Goal: Information Seeking & Learning: Understand process/instructions

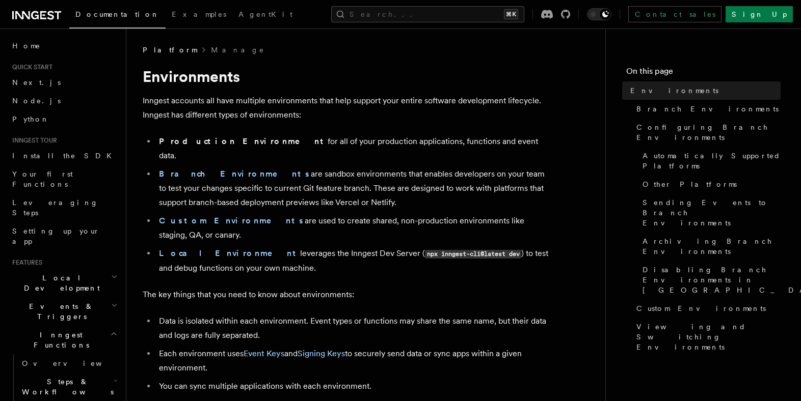
click at [436, 147] on li "Production Environment for all of your production applications, functions and e…" at bounding box center [353, 148] width 394 height 29
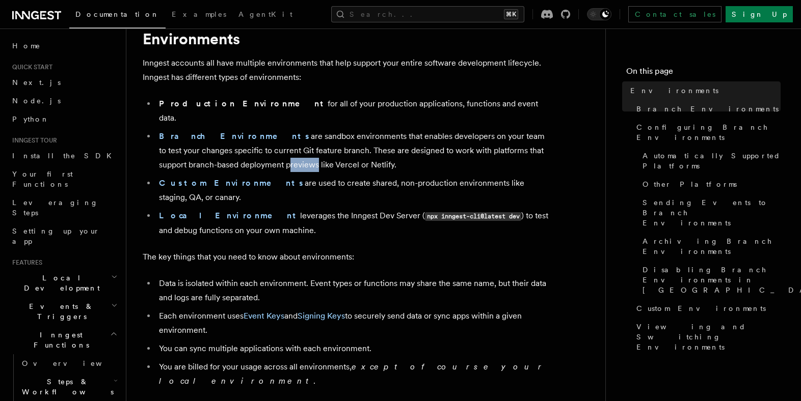
scroll to position [87, 0]
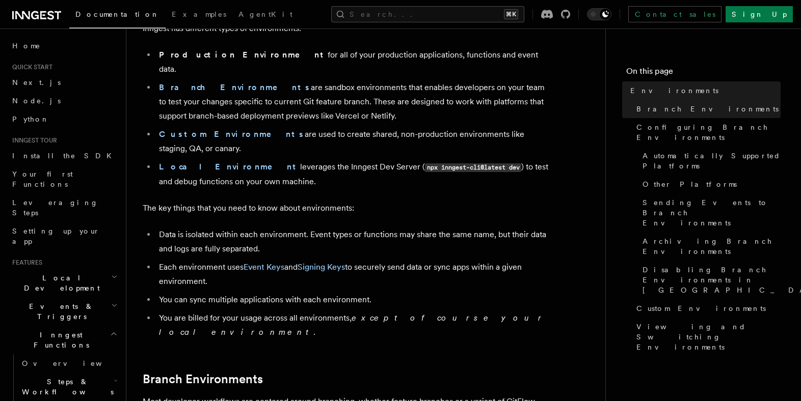
click at [407, 228] on li "Data is isolated within each environment. Event types or functions may share th…" at bounding box center [353, 242] width 394 height 29
click at [406, 228] on li "Data is isolated within each environment. Event types or functions may share th…" at bounding box center [353, 242] width 394 height 29
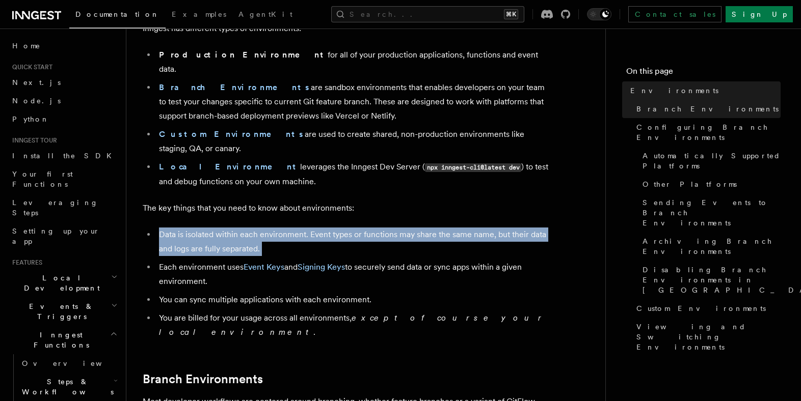
click at [406, 228] on li "Data is isolated within each environment. Event types or functions may share th…" at bounding box center [353, 242] width 394 height 29
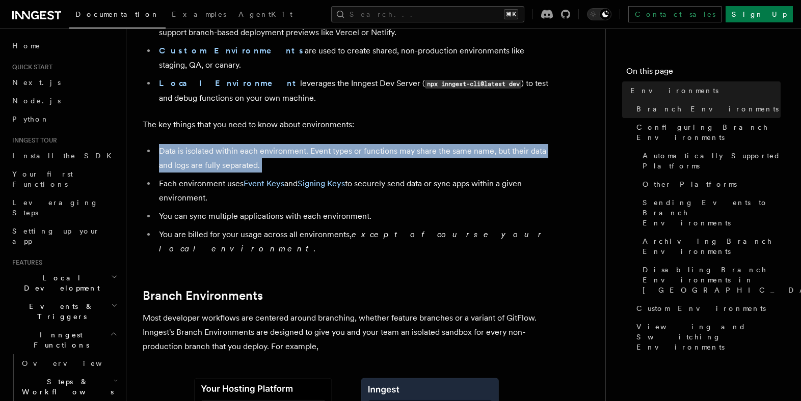
scroll to position [170, 0]
click at [429, 147] on ul "Data is isolated within each environment. Event types or functions may share th…" at bounding box center [346, 200] width 407 height 112
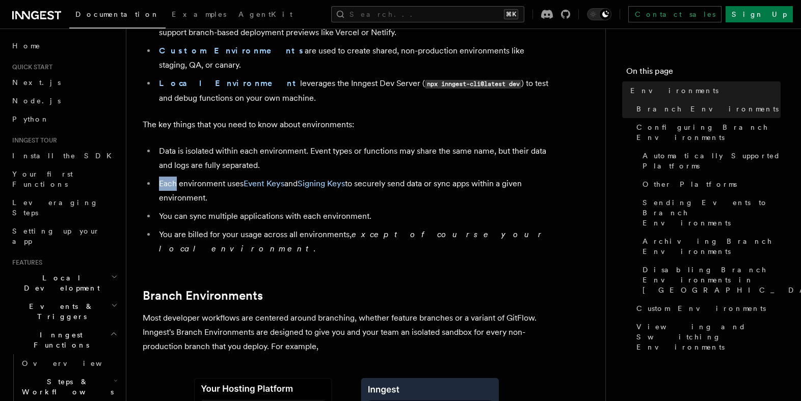
click at [429, 148] on ul "Data is isolated within each environment. Event types or functions may share th…" at bounding box center [346, 200] width 407 height 112
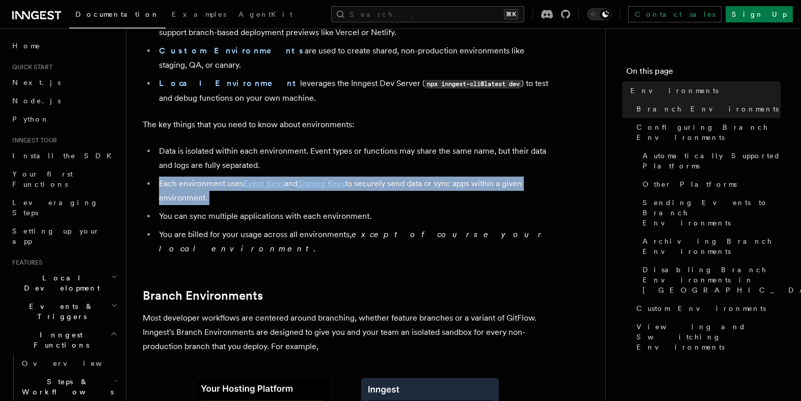
click at [430, 148] on ul "Data is isolated within each environment. Event types or functions may share th…" at bounding box center [346, 200] width 407 height 112
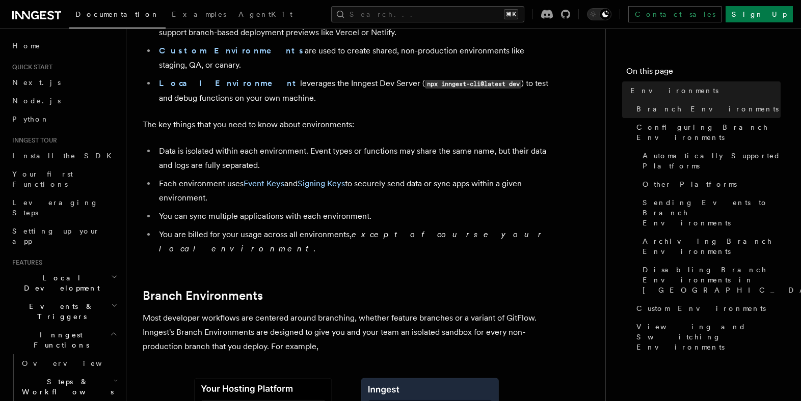
click at [432, 177] on li "Each environment uses Event Keys and Signing Keys to securely send data or sync…" at bounding box center [353, 191] width 394 height 29
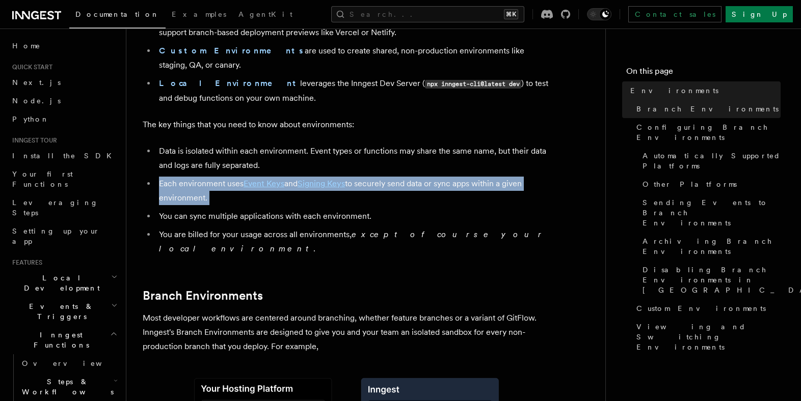
click at [432, 177] on li "Each environment uses Event Keys and Signing Keys to securely send data or sync…" at bounding box center [353, 191] width 394 height 29
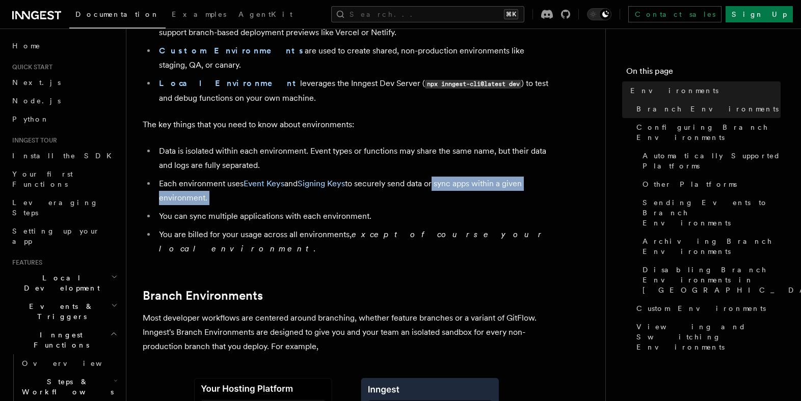
click at [432, 177] on li "Each environment uses Event Keys and Signing Keys to securely send data or sync…" at bounding box center [353, 191] width 394 height 29
click at [431, 177] on li "Each environment uses Event Keys and Signing Keys to securely send data or sync…" at bounding box center [353, 191] width 394 height 29
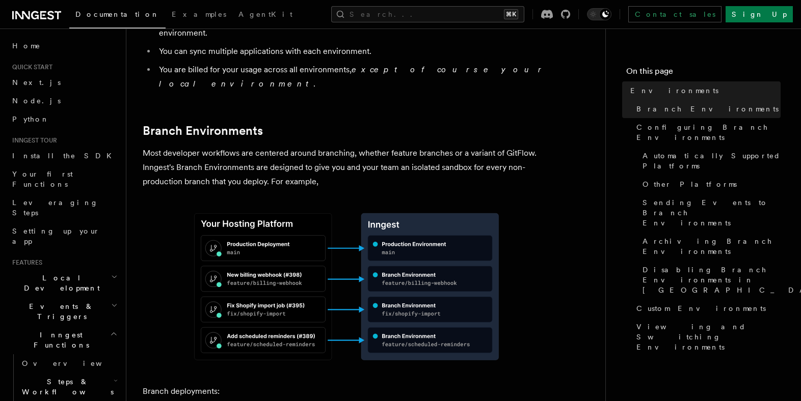
click at [358, 146] on p "Most developer workflows are centered around branching, whether feature branche…" at bounding box center [346, 167] width 407 height 43
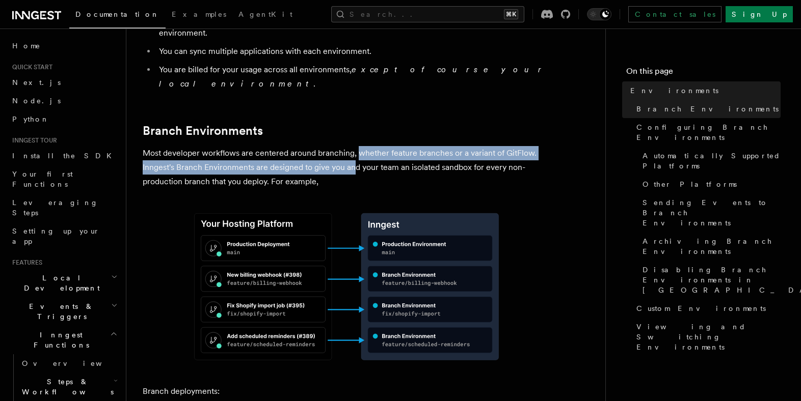
click at [356, 146] on p "Most developer workflows are centered around branching, whether feature branche…" at bounding box center [346, 167] width 407 height 43
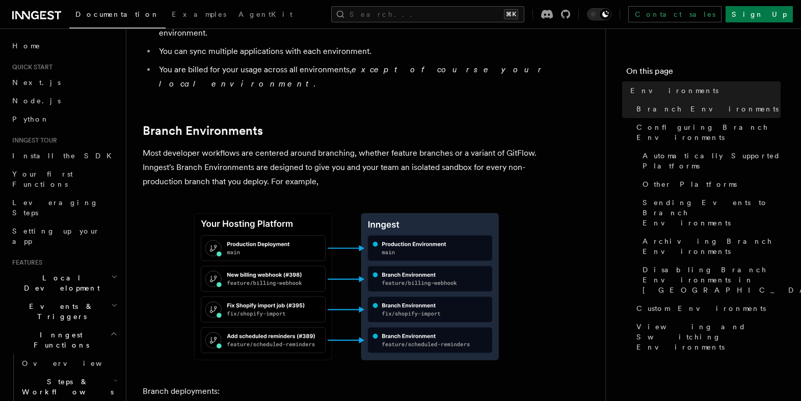
click at [355, 146] on p "Most developer workflows are centered around branching, whether feature branche…" at bounding box center [346, 167] width 407 height 43
click at [357, 146] on p "Most developer workflows are centered around branching, whether feature branche…" at bounding box center [346, 167] width 407 height 43
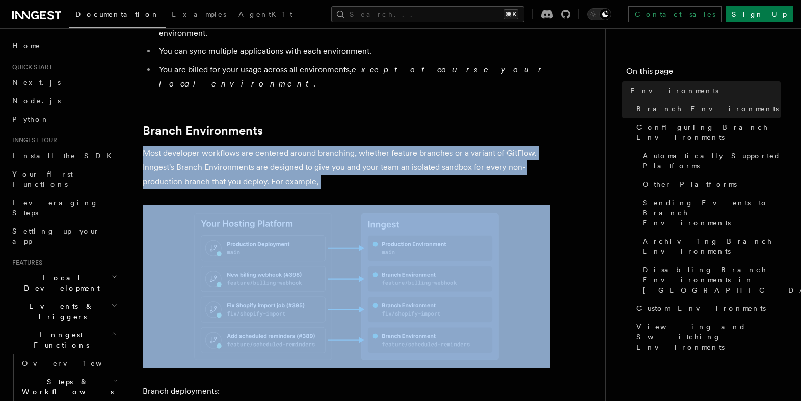
click at [357, 146] on p "Most developer workflows are centered around branching, whether feature branche…" at bounding box center [346, 167] width 407 height 43
click at [368, 146] on p "Most developer workflows are centered around branching, whether feature branche…" at bounding box center [346, 167] width 407 height 43
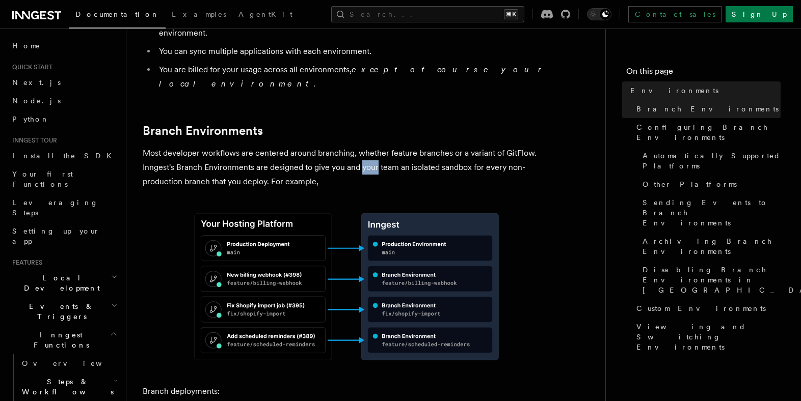
click at [368, 146] on p "Most developer workflows are centered around branching, whether feature branche…" at bounding box center [346, 167] width 407 height 43
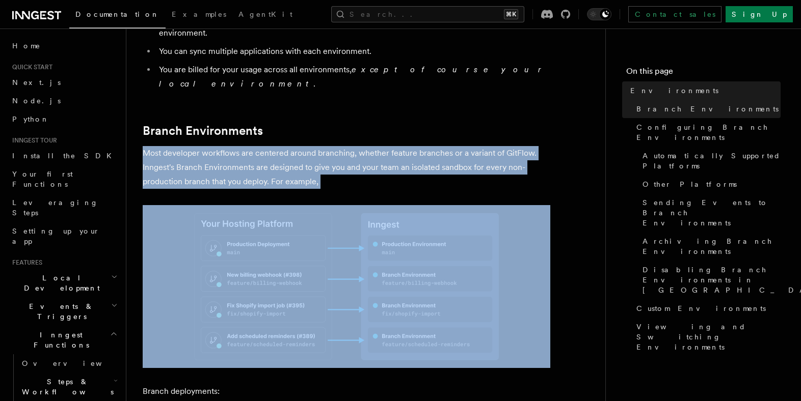
click at [368, 146] on p "Most developer workflows are centered around branching, whether feature branche…" at bounding box center [346, 167] width 407 height 43
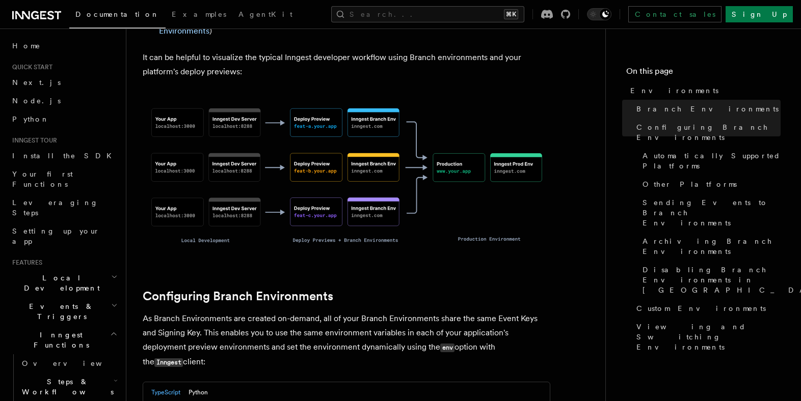
scroll to position [759, 0]
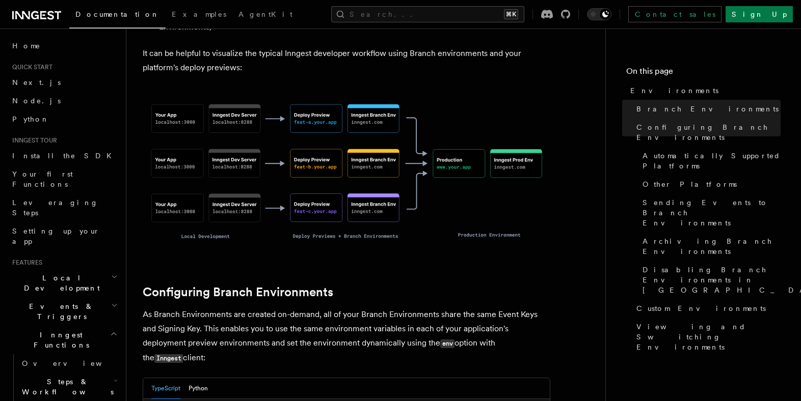
click at [437, 308] on p "As Branch Environments are created on-demand, all of your Branch Environments s…" at bounding box center [346, 337] width 407 height 58
click at [438, 308] on p "As Branch Environments are created on-demand, all of your Branch Environments s…" at bounding box center [346, 337] width 407 height 58
click at [439, 308] on p "As Branch Environments are created on-demand, all of your Branch Environments s…" at bounding box center [346, 337] width 407 height 58
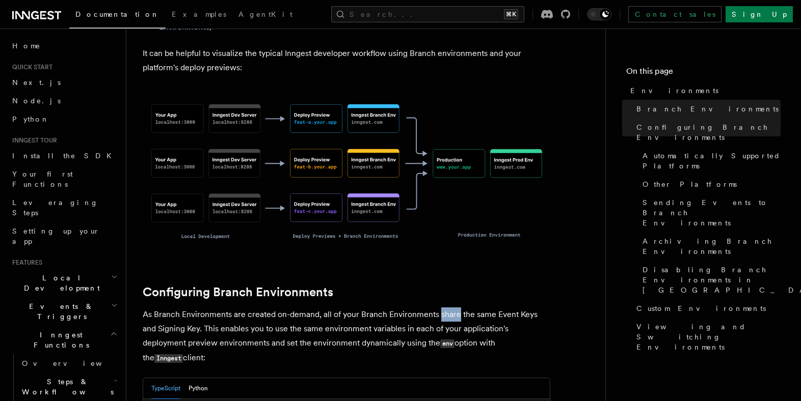
click at [439, 308] on p "As Branch Environments are created on-demand, all of your Branch Environments s…" at bounding box center [346, 337] width 407 height 58
click at [373, 308] on p "As Branch Environments are created on-demand, all of your Branch Environments s…" at bounding box center [346, 337] width 407 height 58
click at [374, 308] on p "As Branch Environments are created on-demand, all of your Branch Environments s…" at bounding box center [346, 337] width 407 height 58
click at [321, 308] on p "As Branch Environments are created on-demand, all of your Branch Environments s…" at bounding box center [346, 337] width 407 height 58
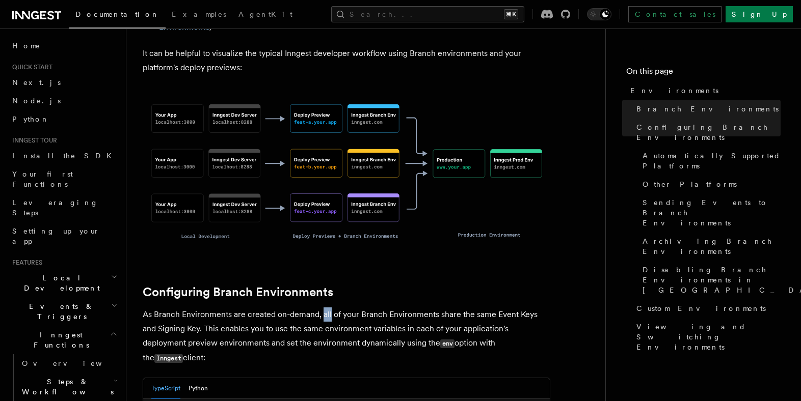
click at [321, 308] on p "As Branch Environments are created on-demand, all of your Branch Environments s…" at bounding box center [346, 337] width 407 height 58
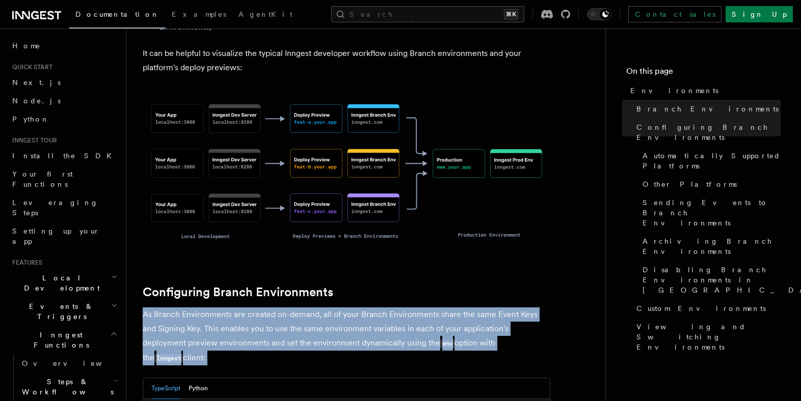
click at [321, 308] on p "As Branch Environments are created on-demand, all of your Branch Environments s…" at bounding box center [346, 337] width 407 height 58
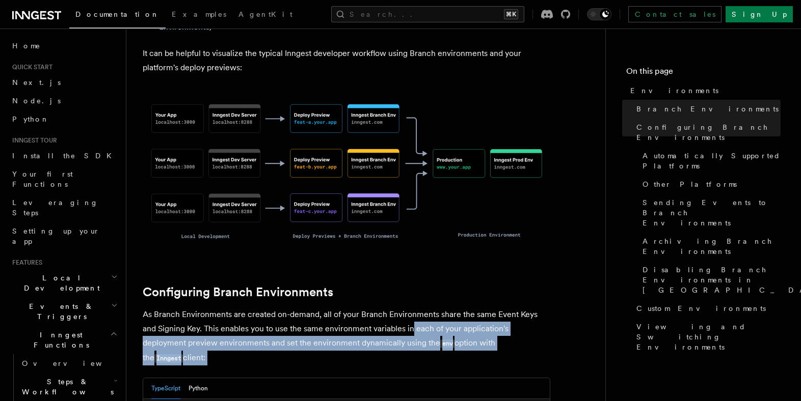
click at [397, 308] on p "As Branch Environments are created on-demand, all of your Branch Environments s…" at bounding box center [346, 337] width 407 height 58
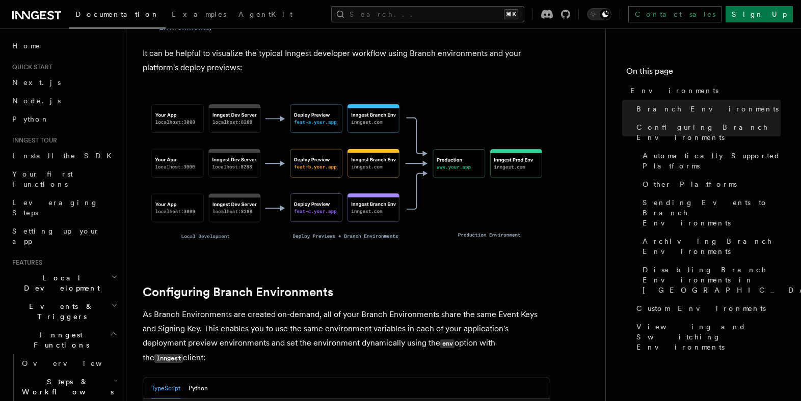
click at [398, 308] on p "As Branch Environments are created on-demand, all of your Branch Environments s…" at bounding box center [346, 337] width 407 height 58
click at [371, 308] on p "As Branch Environments are created on-demand, all of your Branch Environments s…" at bounding box center [346, 337] width 407 height 58
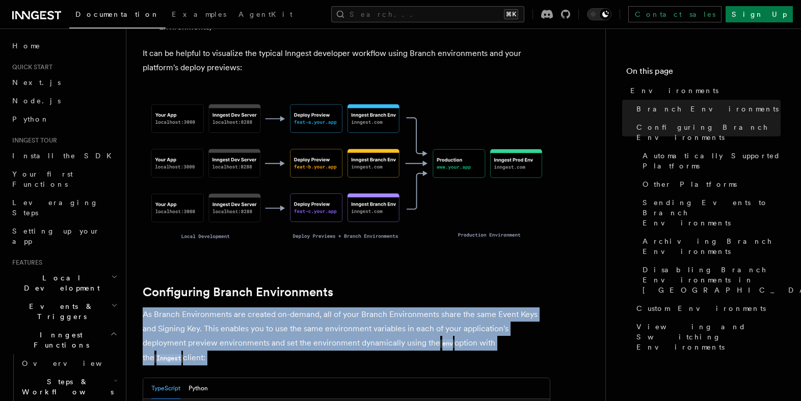
click at [371, 308] on p "As Branch Environments are created on-demand, all of your Branch Environments s…" at bounding box center [346, 337] width 407 height 58
click at [384, 308] on p "As Branch Environments are created on-demand, all of your Branch Environments s…" at bounding box center [346, 337] width 407 height 58
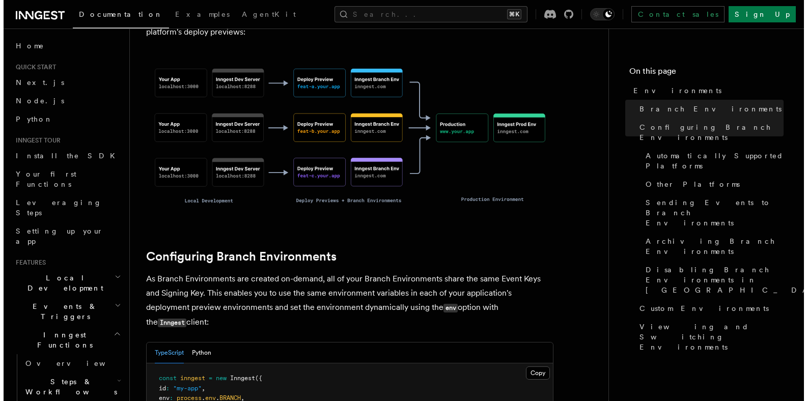
scroll to position [910, 0]
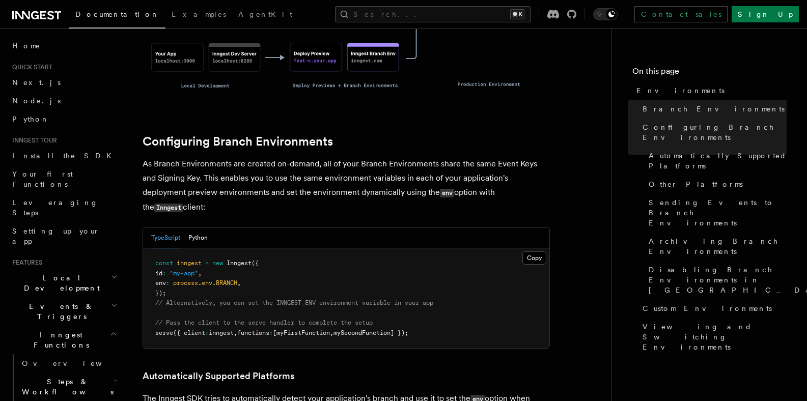
drag, startPoint x: 741, startPoint y: 329, endPoint x: 736, endPoint y: 319, distance: 11.8
click at [742, 330] on nav "On this page Environments Branch Environments Configuring Branch Environments A…" at bounding box center [710, 215] width 196 height 373
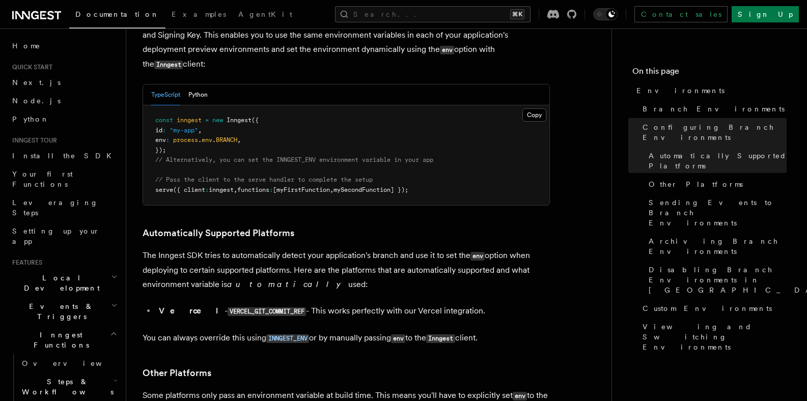
scroll to position [924, 0]
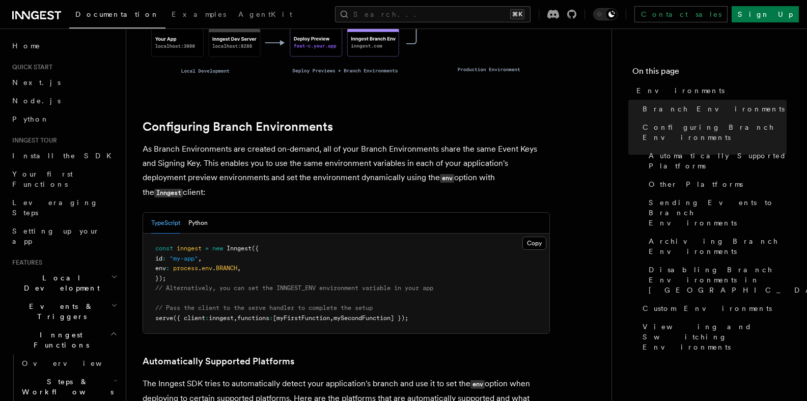
click at [440, 142] on p "As Branch Environments are created on-demand, all of your Branch Environments s…" at bounding box center [346, 171] width 407 height 58
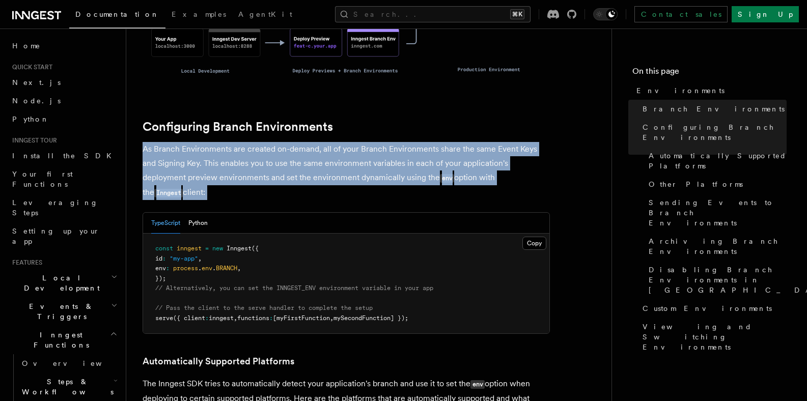
click at [440, 142] on p "As Branch Environments are created on-demand, all of your Branch Environments s…" at bounding box center [346, 171] width 407 height 58
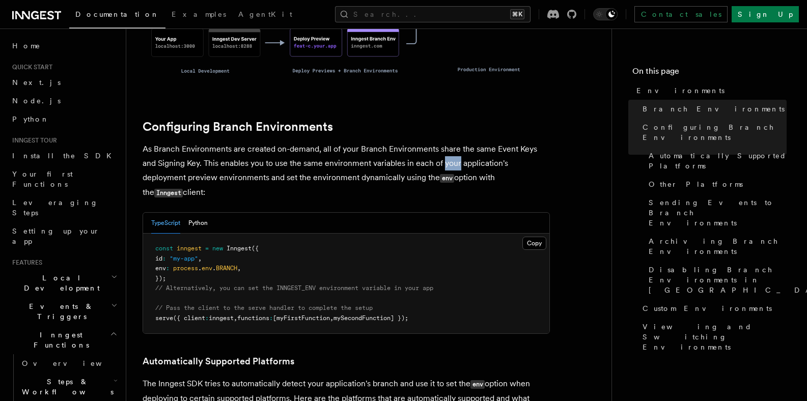
click at [440, 142] on p "As Branch Environments are created on-demand, all of your Branch Environments s…" at bounding box center [346, 171] width 407 height 58
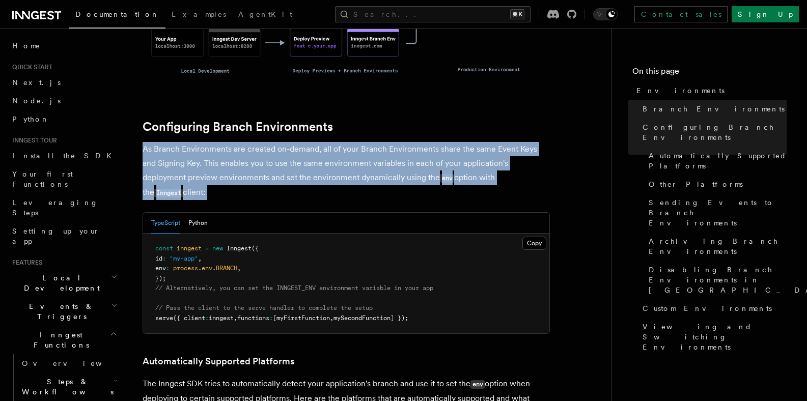
click at [440, 142] on p "As Branch Environments are created on-demand, all of your Branch Environments s…" at bounding box center [346, 171] width 407 height 58
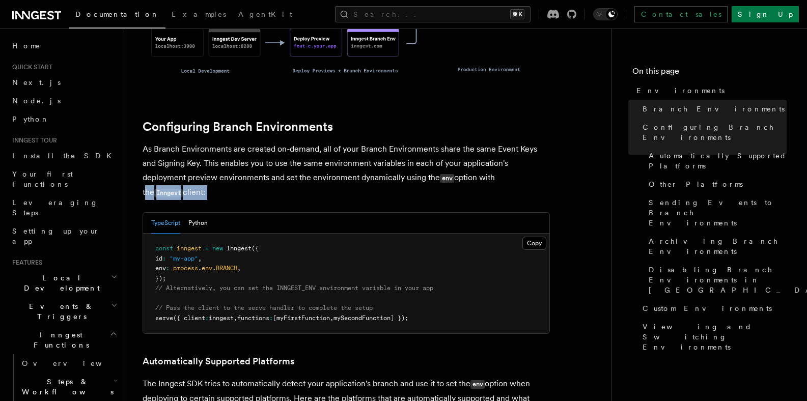
click at [453, 142] on p "As Branch Environments are created on-demand, all of your Branch Environments s…" at bounding box center [346, 171] width 407 height 58
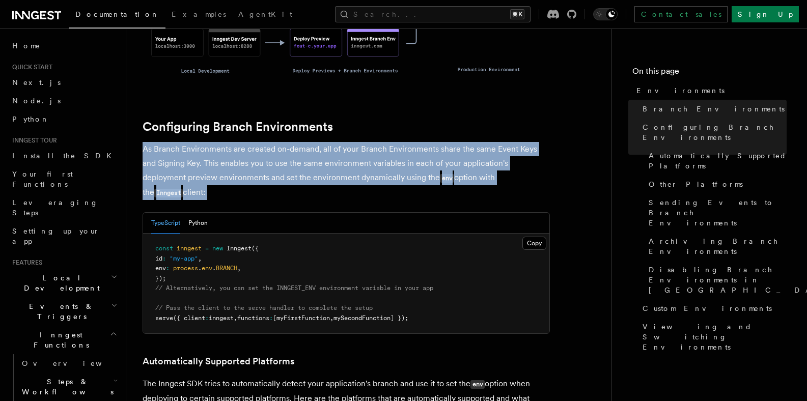
click at [453, 142] on p "As Branch Environments are created on-demand, all of your Branch Environments s…" at bounding box center [346, 171] width 407 height 58
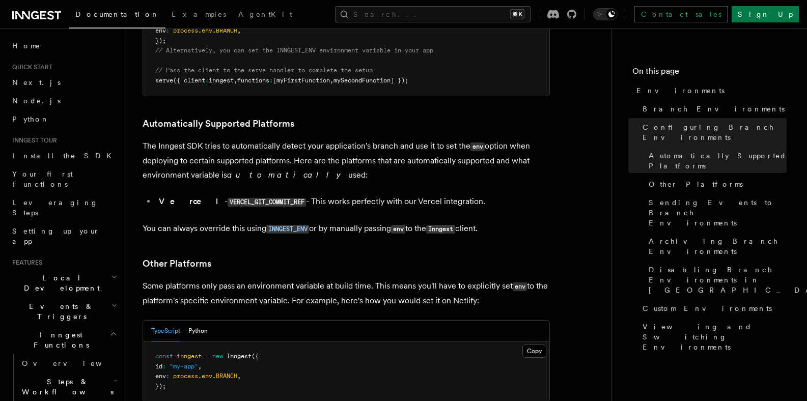
scroll to position [1307, 0]
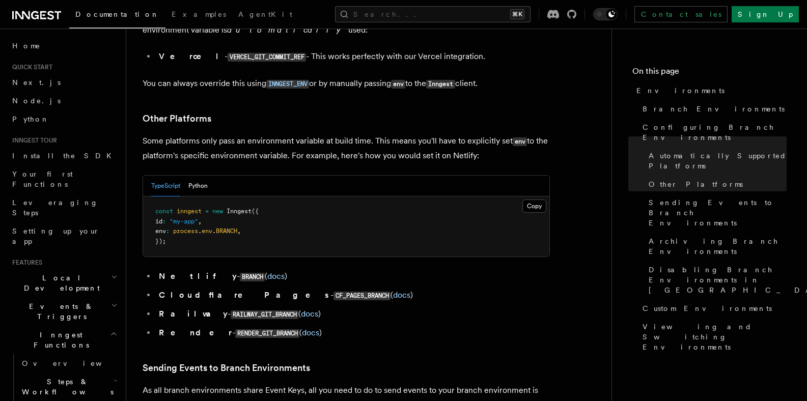
click at [557, 257] on article "Platform Manage Environments Inngest accounts all have multiple environments th…" at bounding box center [369, 179] width 453 height 2882
click at [450, 288] on li "Cloudflare Pages - CF_PAGES_BRANCH ( docs )" at bounding box center [353, 295] width 394 height 15
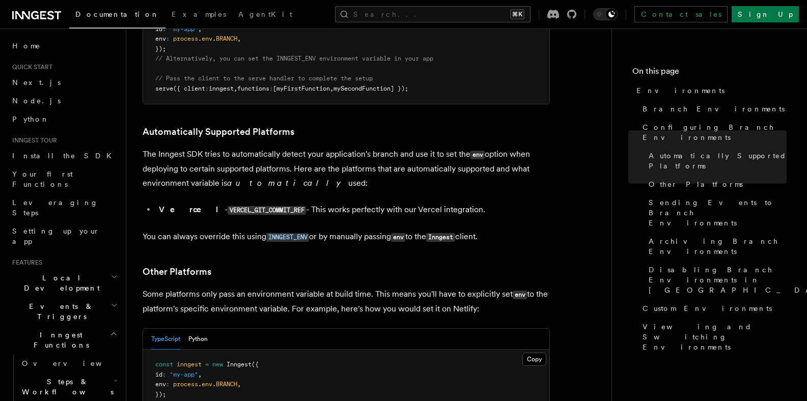
scroll to position [1152, 0]
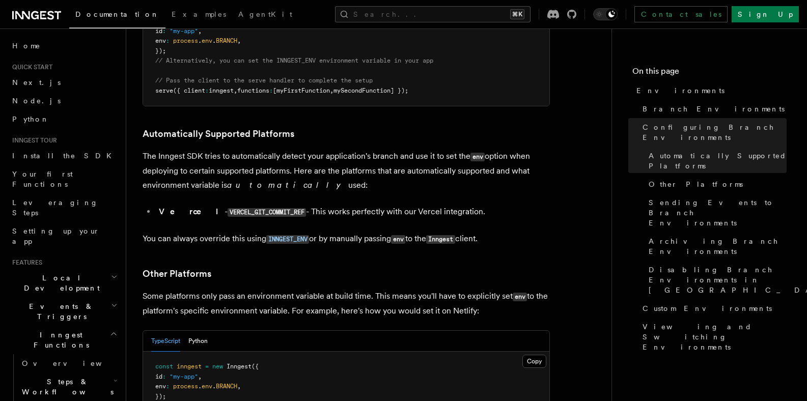
click at [766, 265] on span "Disabling Branch Environments in Vercel" at bounding box center [745, 280] width 193 height 31
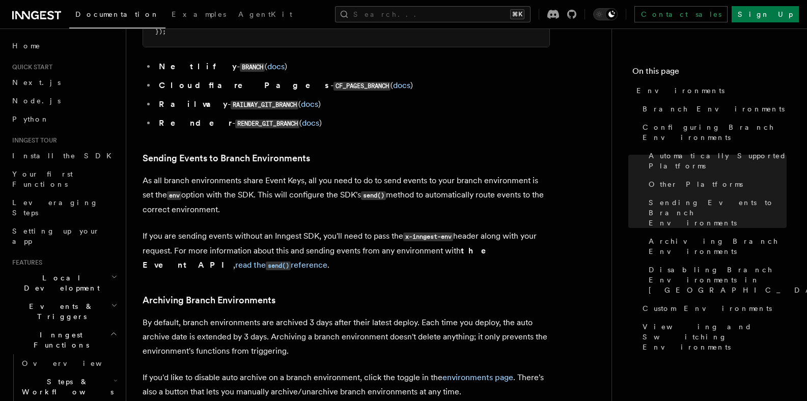
scroll to position [1529, 0]
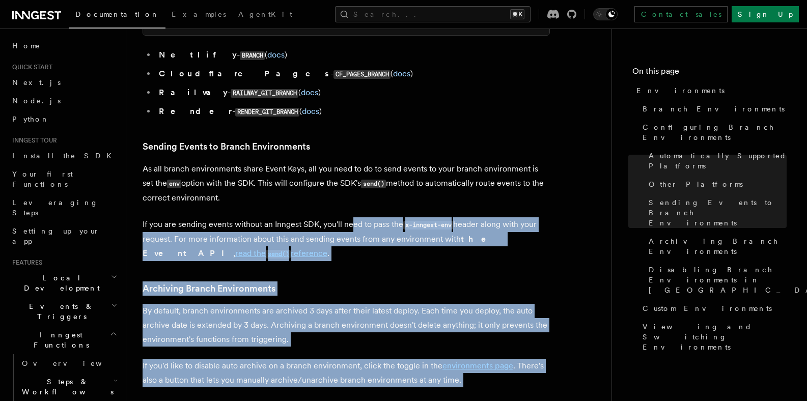
drag, startPoint x: 365, startPoint y: 272, endPoint x: 377, endPoint y: 330, distance: 58.9
click at [371, 304] on p "By default, branch environments are archived 3 days after their latest deploy. …" at bounding box center [346, 325] width 407 height 43
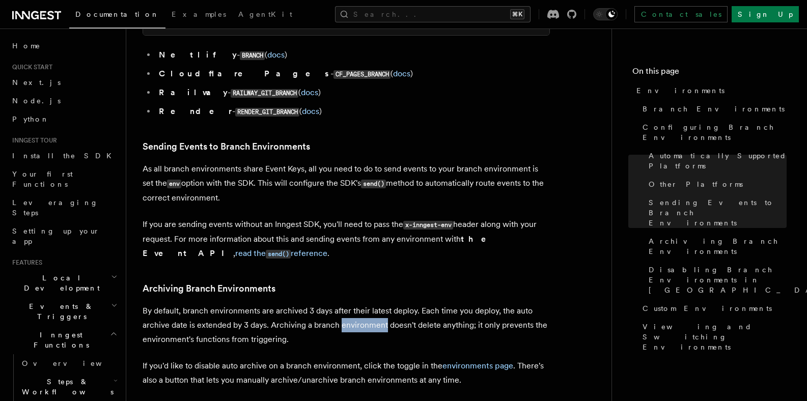
click at [370, 304] on p "By default, branch environments are archived 3 days after their latest deploy. …" at bounding box center [346, 325] width 407 height 43
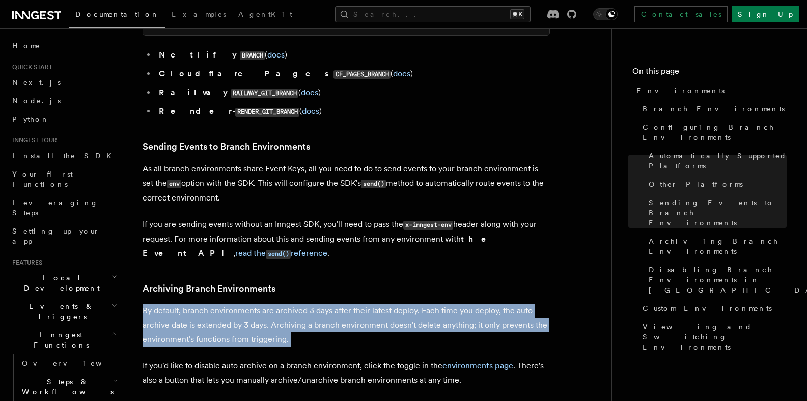
click at [370, 304] on p "By default, branch environments are archived 3 days after their latest deploy. …" at bounding box center [346, 325] width 407 height 43
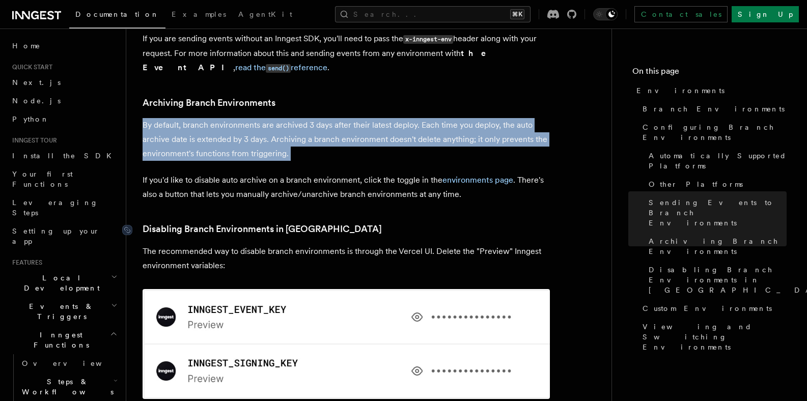
click at [291, 222] on link "Disabling Branch Environments in Vercel" at bounding box center [262, 229] width 239 height 14
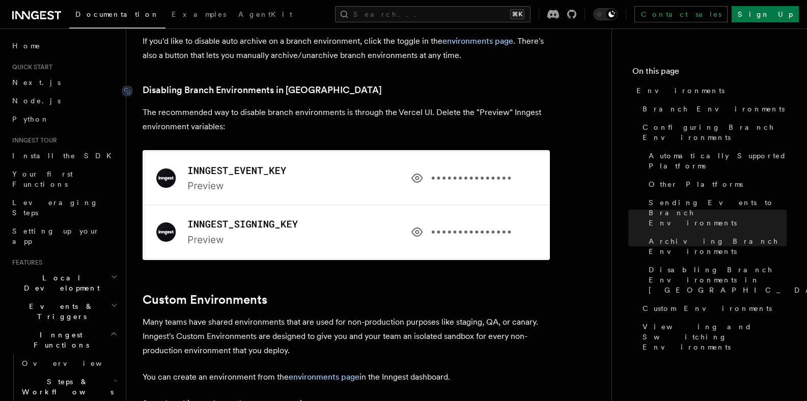
scroll to position [2022, 0]
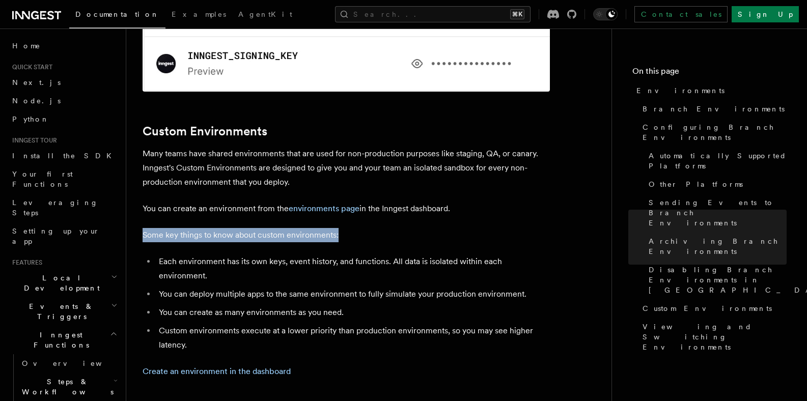
drag, startPoint x: 503, startPoint y: 180, endPoint x: 316, endPoint y: 128, distance: 193.8
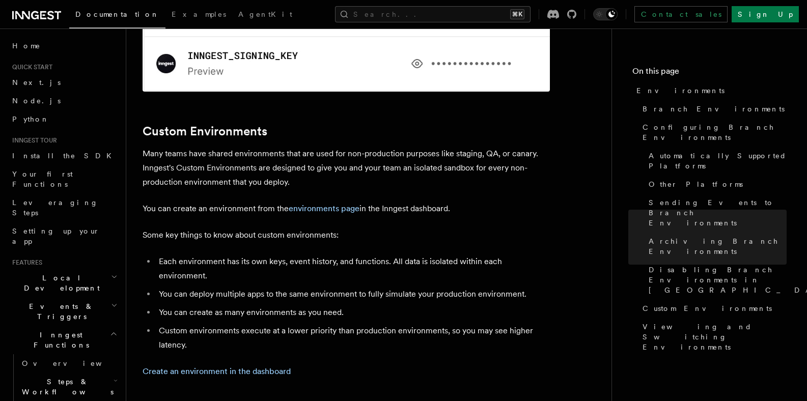
click at [327, 147] on p "Many teams have shared environments that are used for non-production purposes l…" at bounding box center [346, 168] width 407 height 43
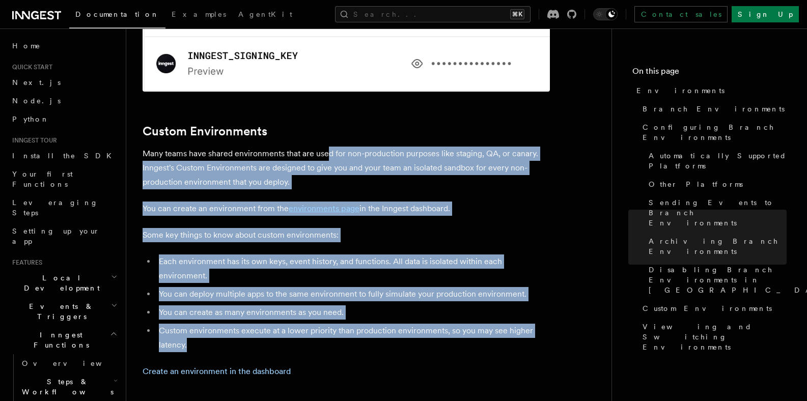
drag, startPoint x: 326, startPoint y: 105, endPoint x: 406, endPoint y: 281, distance: 193.0
click at [417, 324] on li "Custom environments execute at a lower priority than production environments, s…" at bounding box center [353, 338] width 394 height 29
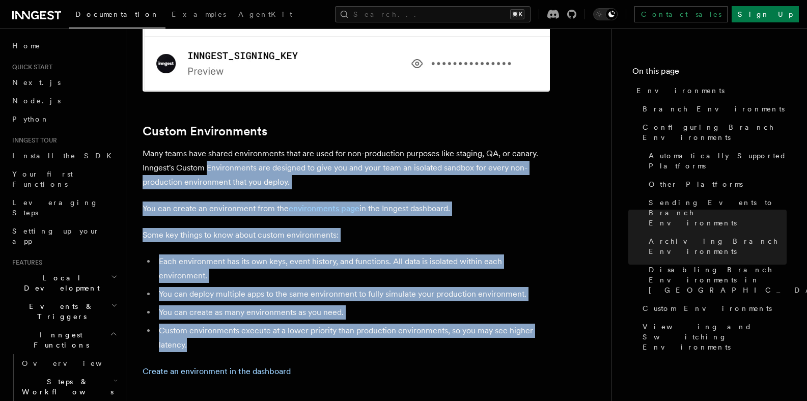
drag, startPoint x: 417, startPoint y: 271, endPoint x: 210, endPoint y: 106, distance: 264.1
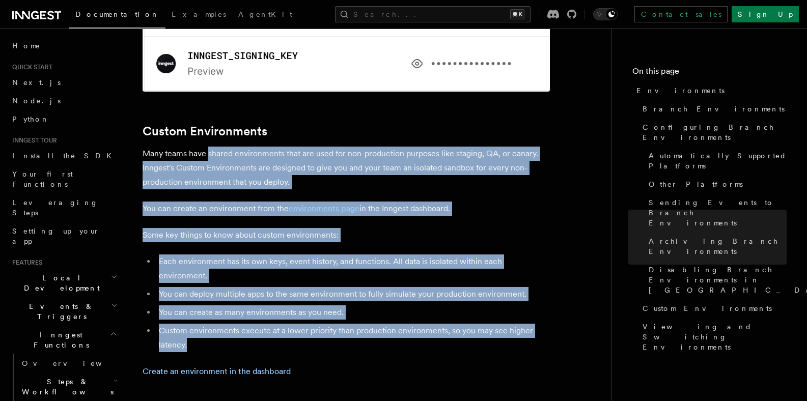
click at [218, 147] on p "Many teams have shared environments that are used for non-production purposes l…" at bounding box center [346, 168] width 407 height 43
drag, startPoint x: 222, startPoint y: 131, endPoint x: 450, endPoint y: 281, distance: 273.0
click at [452, 324] on li "Custom environments execute at a lower priority than production environments, s…" at bounding box center [353, 338] width 394 height 29
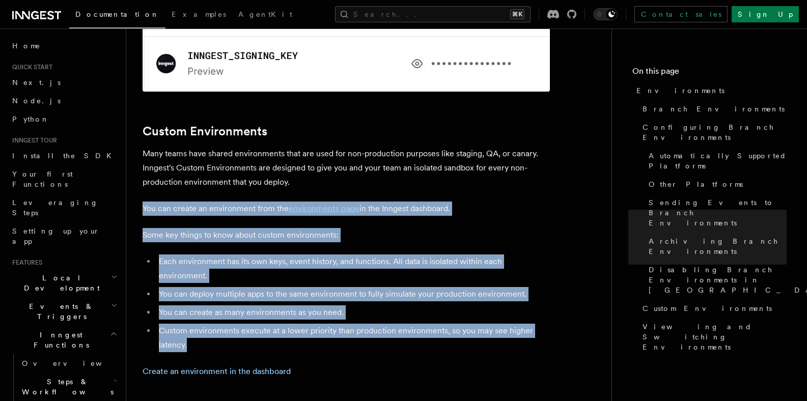
drag, startPoint x: 511, startPoint y: 178, endPoint x: 540, endPoint y: 278, distance: 103.9
click at [539, 324] on li "Custom environments execute at a lower priority than production environments, s…" at bounding box center [353, 338] width 394 height 29
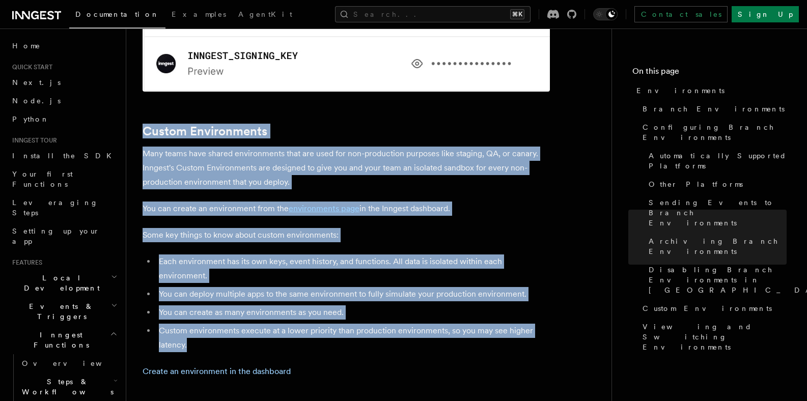
drag, startPoint x: 541, startPoint y: 271, endPoint x: 312, endPoint y: 100, distance: 285.6
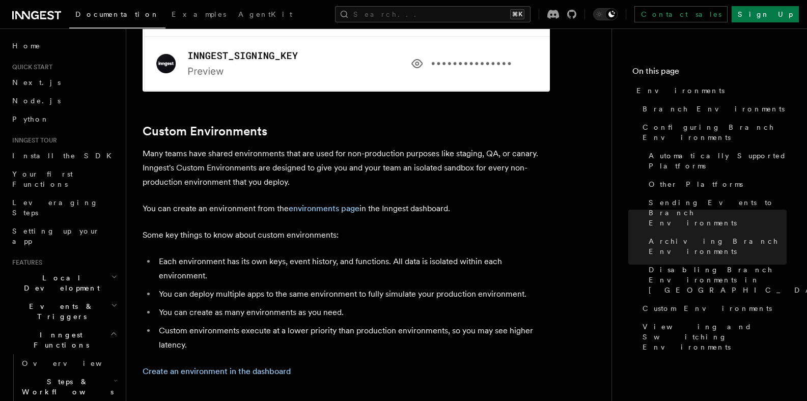
click at [436, 202] on p "You can create an environment from the environments page in the Inngest dashboa…" at bounding box center [346, 209] width 407 height 14
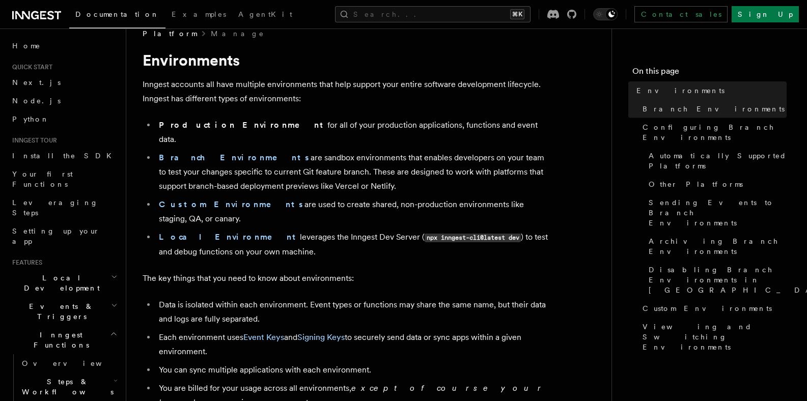
scroll to position [0, 0]
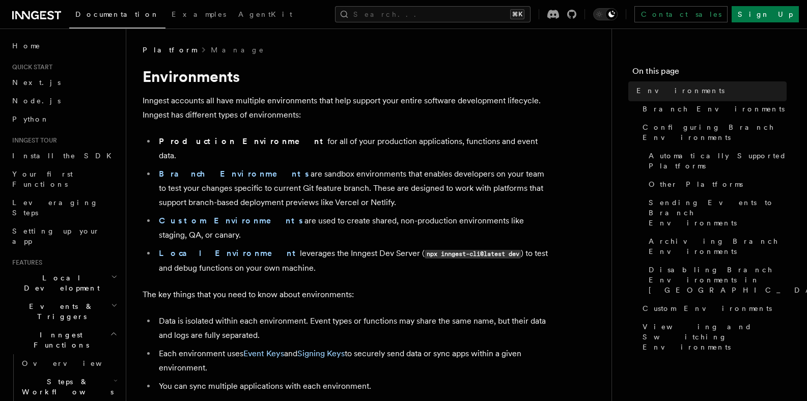
click at [440, 246] on li "Local Environment leverages the Inngest Dev Server ( npx inngest-cli@latest dev…" at bounding box center [353, 260] width 394 height 29
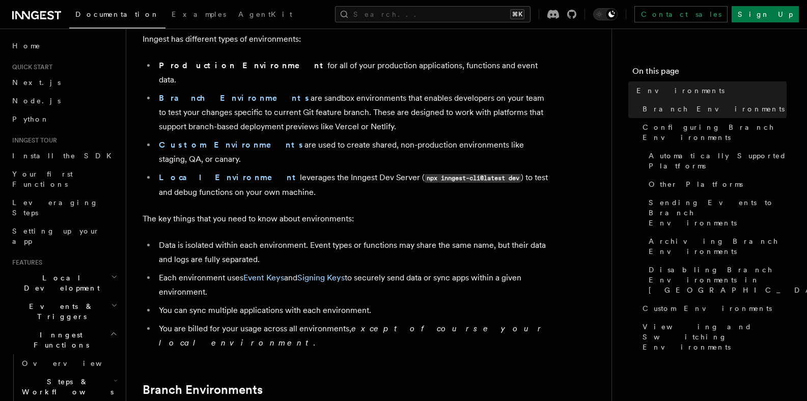
scroll to position [528, 0]
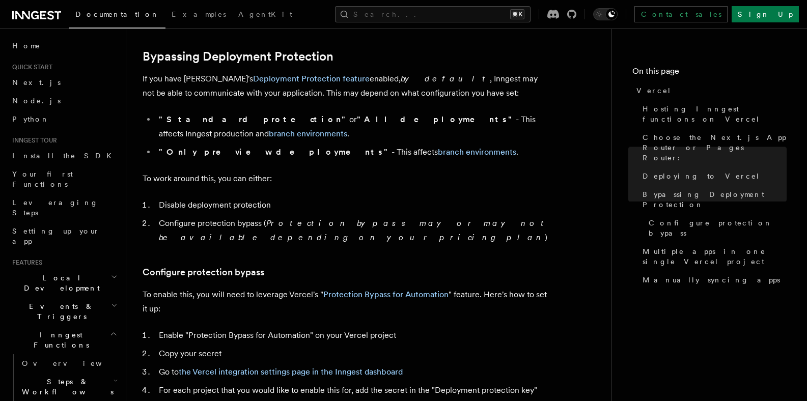
scroll to position [753, 0]
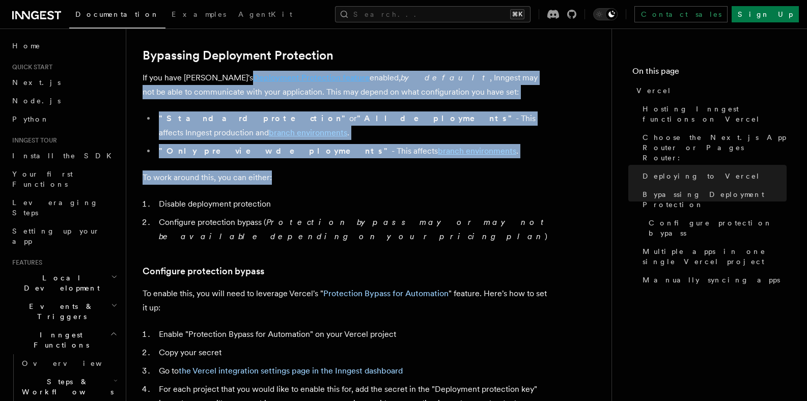
drag, startPoint x: 441, startPoint y: 170, endPoint x: 233, endPoint y: 80, distance: 226.3
click at [214, 78] on article "Platform Deployment Cloud Providers Setup Vercel Inngest enables you to host yo…" at bounding box center [369, 352] width 453 height 2121
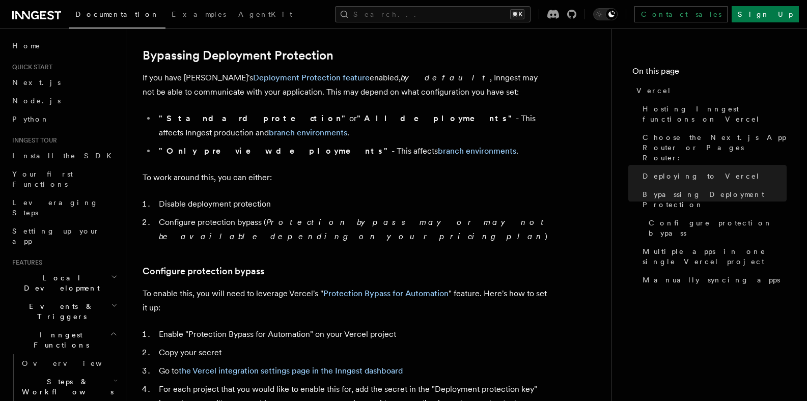
click at [493, 217] on em "Protection bypass may or may not be available depending on your pricing plan" at bounding box center [354, 229] width 390 height 24
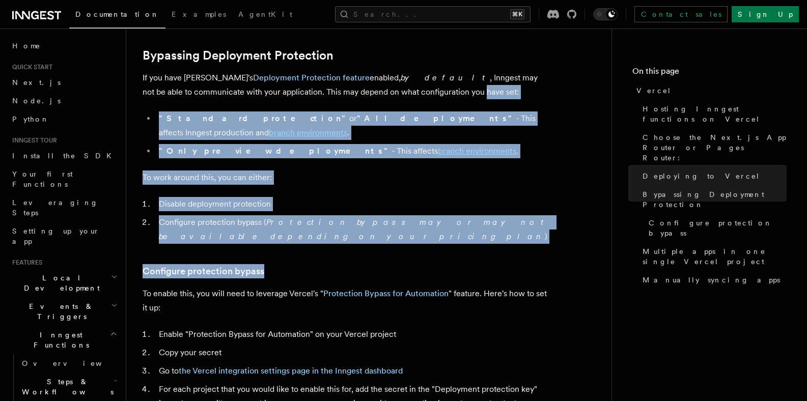
drag, startPoint x: 382, startPoint y: 97, endPoint x: 471, endPoint y: 257, distance: 182.4
click at [464, 255] on article "Platform Deployment Cloud Providers Setup Vercel Inngest enables you to host yo…" at bounding box center [369, 352] width 453 height 2121
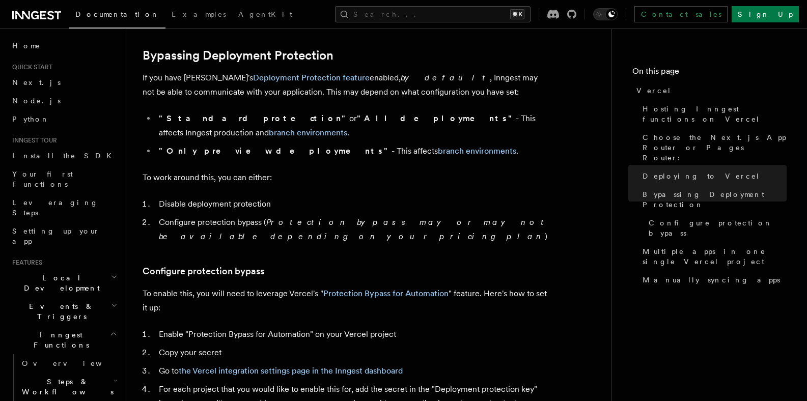
click at [552, 297] on article "Platform Deployment Cloud Providers Setup Vercel Inngest enables you to host yo…" at bounding box center [369, 352] width 453 height 2121
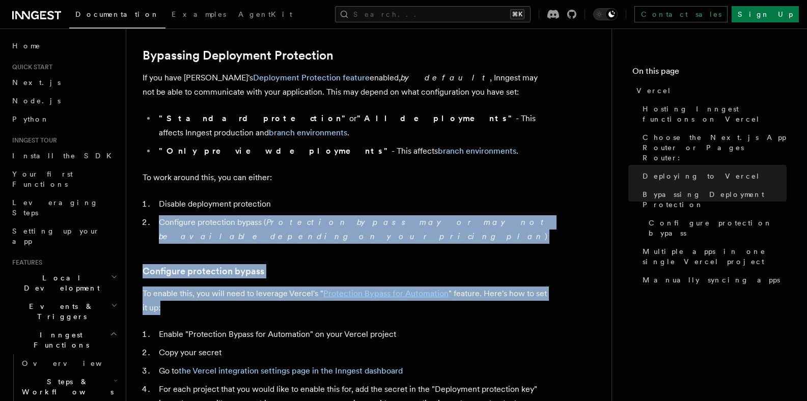
drag, startPoint x: 424, startPoint y: 197, endPoint x: 297, endPoint y: 94, distance: 163.7
click at [271, 76] on article "Platform Deployment Cloud Providers Setup Vercel Inngest enables you to host yo…" at bounding box center [369, 352] width 453 height 2121
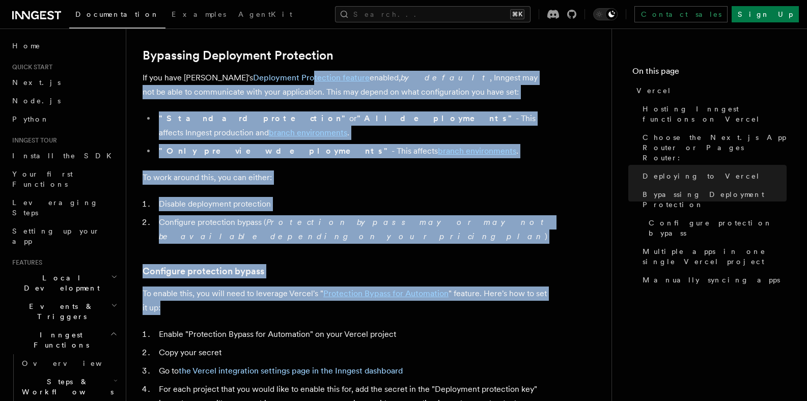
click at [455, 217] on em "Protection bypass may or may not be available depending on your pricing plan" at bounding box center [354, 229] width 390 height 24
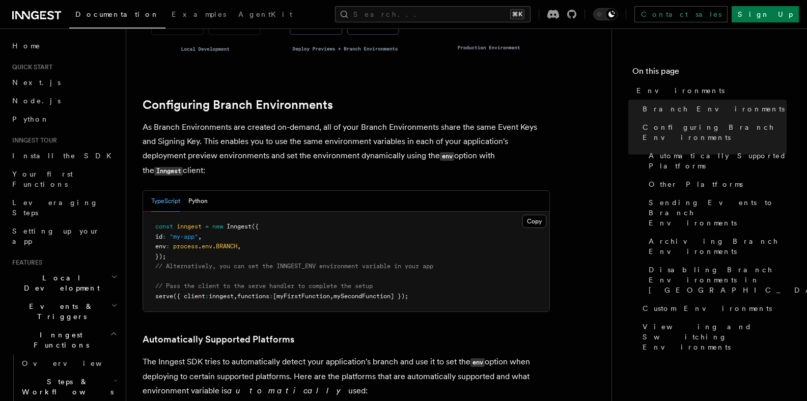
scroll to position [953, 0]
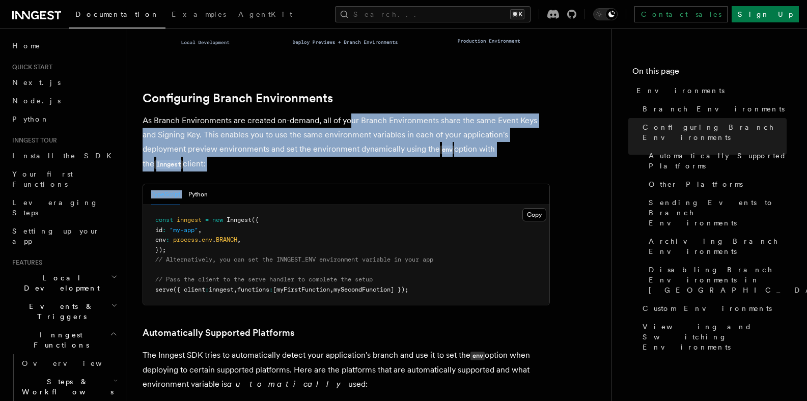
drag, startPoint x: 378, startPoint y: 105, endPoint x: 411, endPoint y: 153, distance: 58.1
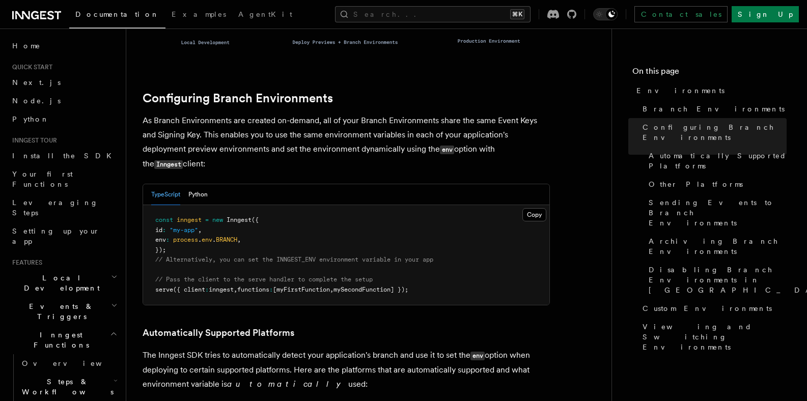
click at [430, 205] on pre "const inngest = new Inngest ({ id : "my-app" , env : process . env . BRANCH , }…" at bounding box center [346, 255] width 406 height 100
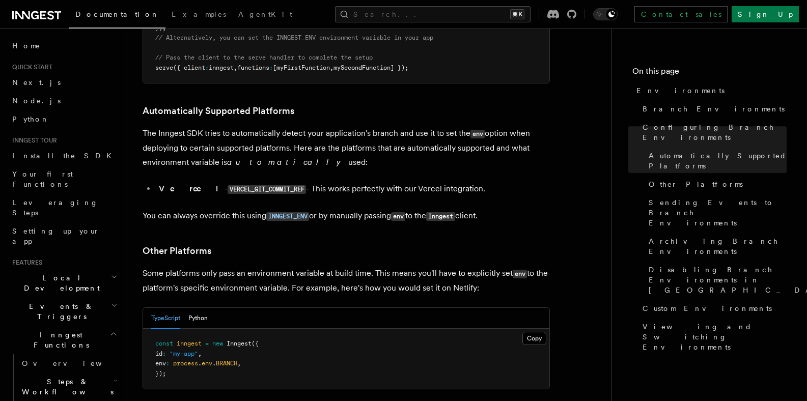
scroll to position [1202, 0]
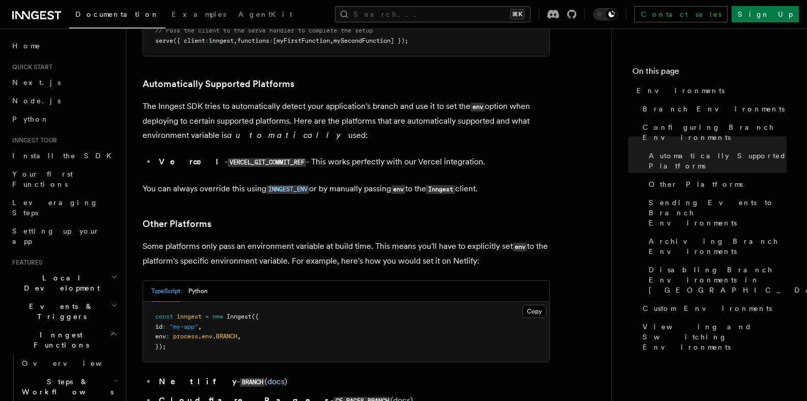
click at [359, 239] on p "Some platforms only pass an environment variable at build time. This means you'…" at bounding box center [346, 253] width 407 height 29
click at [360, 239] on p "Some platforms only pass an environment variable at build time. This means you'…" at bounding box center [346, 253] width 407 height 29
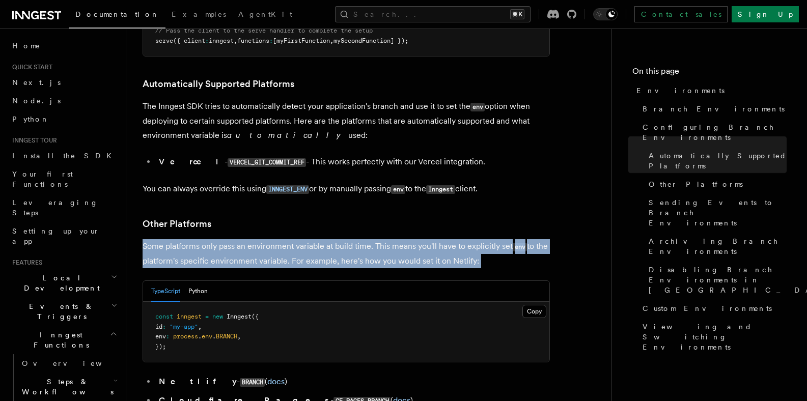
click at [361, 239] on p "Some platforms only pass an environment variable at build time. This means you'…" at bounding box center [346, 253] width 407 height 29
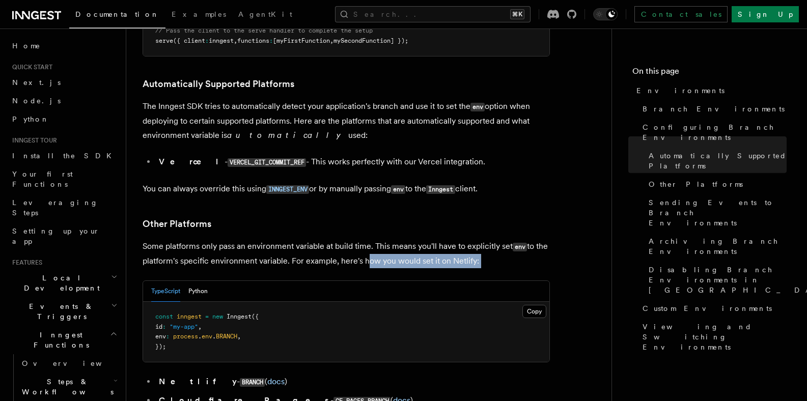
click at [378, 239] on p "Some platforms only pass an environment variable at build time. This means you'…" at bounding box center [346, 253] width 407 height 29
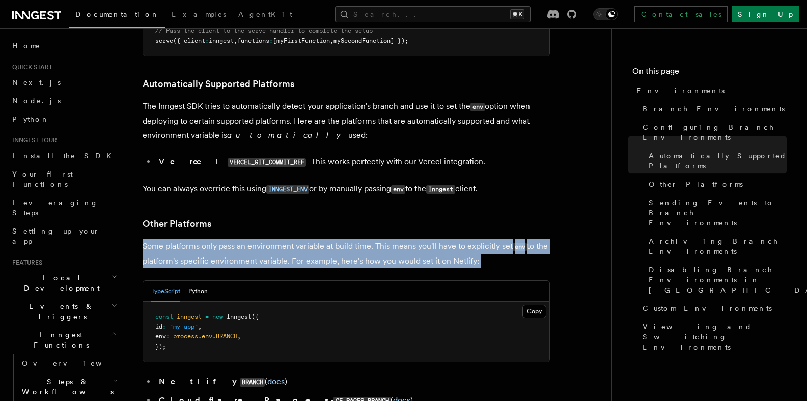
click at [378, 239] on p "Some platforms only pass an environment variable at build time. This means you'…" at bounding box center [346, 253] width 407 height 29
click at [381, 239] on p "Some platforms only pass an environment variable at build time. This means you'…" at bounding box center [346, 253] width 407 height 29
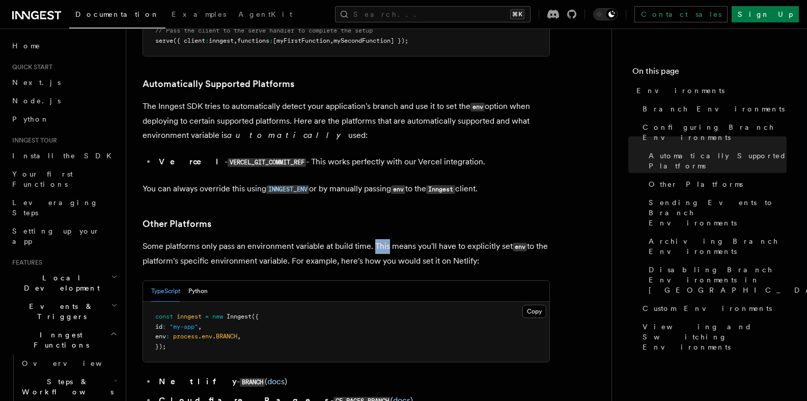
click at [381, 239] on p "Some platforms only pass an environment variable at build time. This means you'…" at bounding box center [346, 253] width 407 height 29
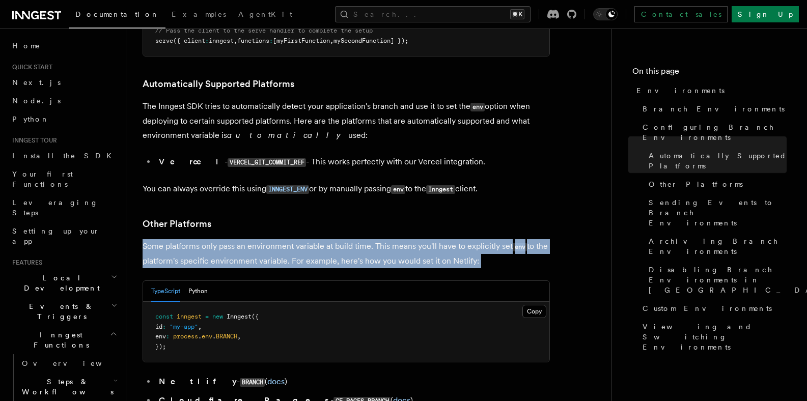
click at [381, 239] on p "Some platforms only pass an environment variable at build time. This means you'…" at bounding box center [346, 253] width 407 height 29
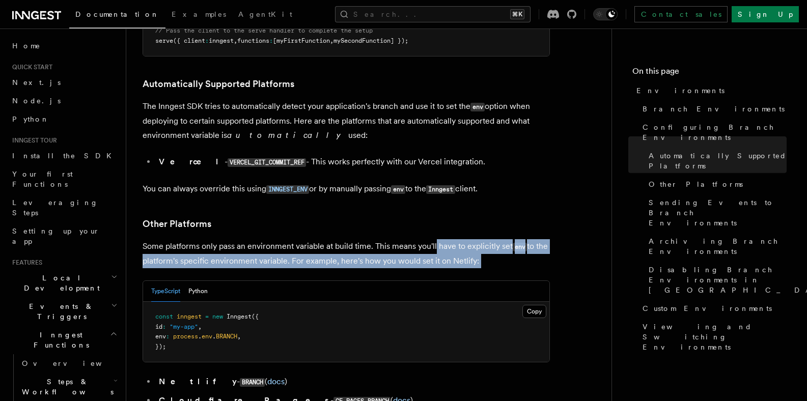
click at [436, 239] on p "Some platforms only pass an environment variable at build time. This means you'…" at bounding box center [346, 253] width 407 height 29
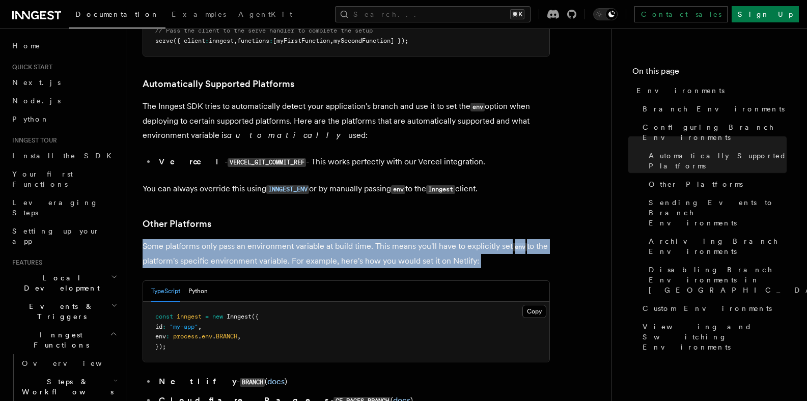
click at [436, 239] on p "Some platforms only pass an environment variable at build time. This means you'…" at bounding box center [346, 253] width 407 height 29
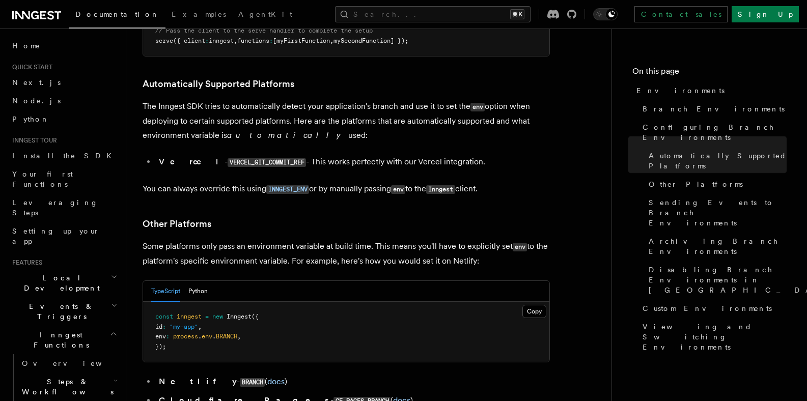
click at [436, 239] on p "Some platforms only pass an environment variable at build time. This means you'…" at bounding box center [346, 253] width 407 height 29
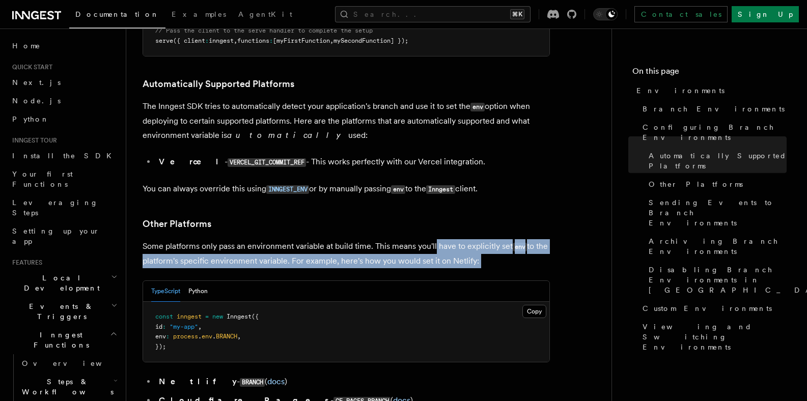
click at [436, 239] on p "Some platforms only pass an environment variable at build time. This means you'…" at bounding box center [346, 253] width 407 height 29
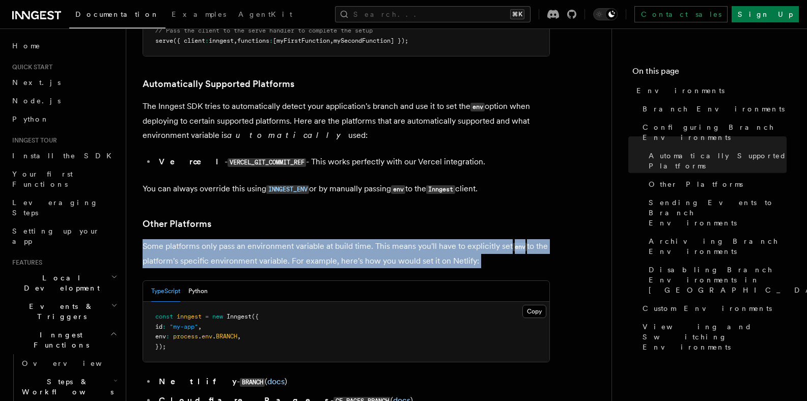
click at [436, 239] on p "Some platforms only pass an environment variable at build time. This means you'…" at bounding box center [346, 253] width 407 height 29
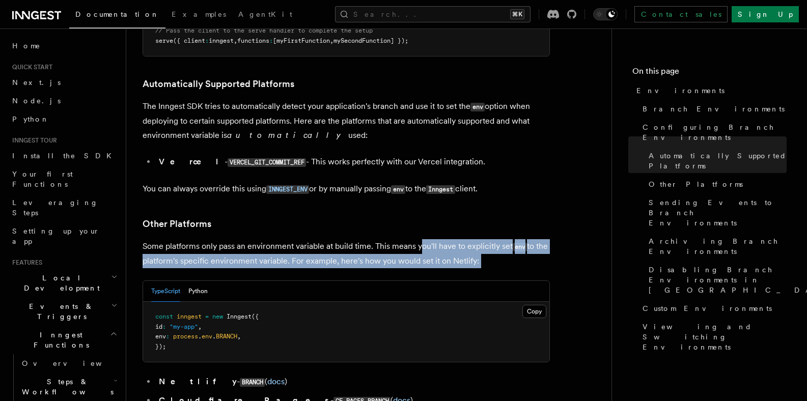
click at [421, 239] on p "Some platforms only pass an environment variable at build time. This means you'…" at bounding box center [346, 253] width 407 height 29
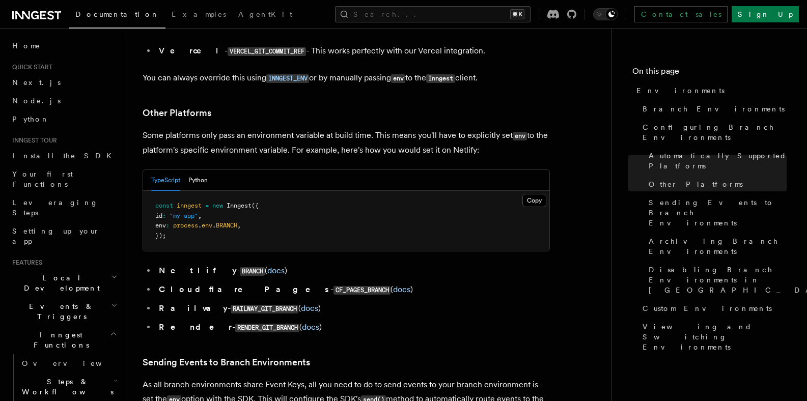
scroll to position [1305, 0]
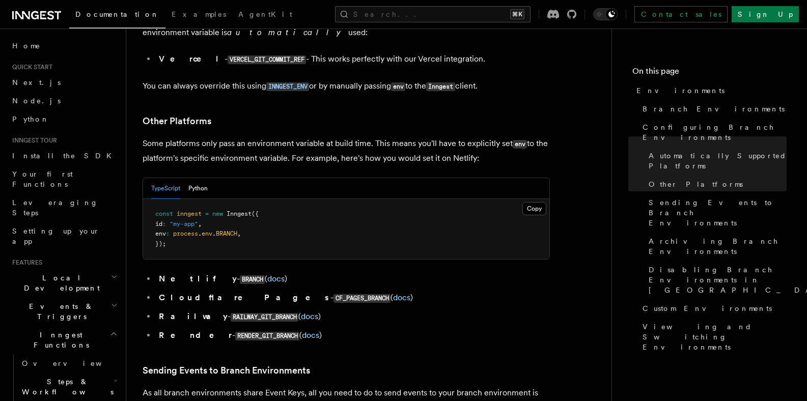
click at [391, 199] on pre "const inngest = new Inngest ({ id : "my-app" , env : process . env . BRANCH , }…" at bounding box center [346, 229] width 406 height 60
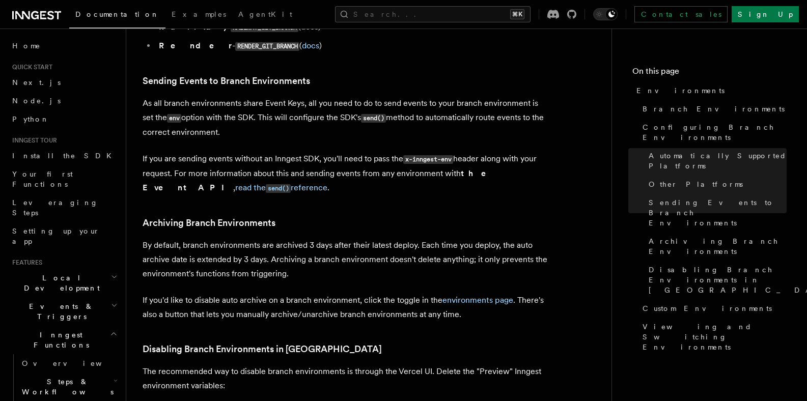
scroll to position [1892, 0]
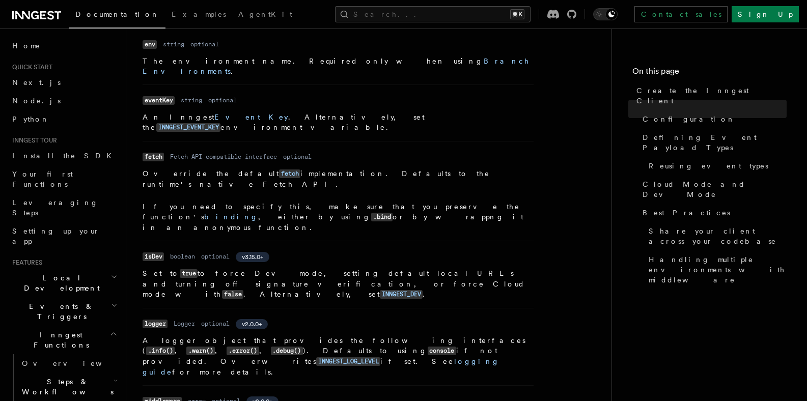
scroll to position [372, 0]
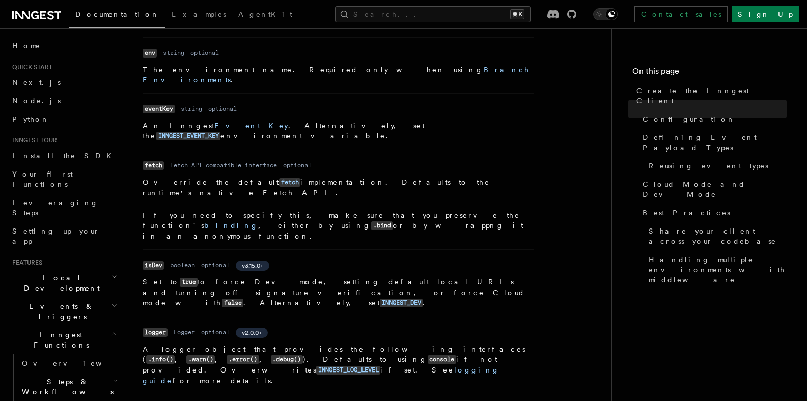
click at [329, 277] on p "Set to true to force Dev mode, setting default local URLs and turning off signa…" at bounding box center [338, 293] width 391 height 32
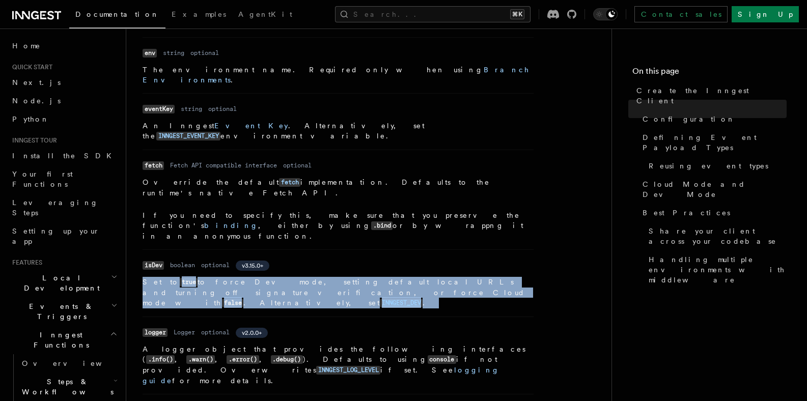
click at [329, 277] on p "Set to true to force Dev mode, setting default local URLs and turning off signa…" at bounding box center [338, 293] width 391 height 32
click at [332, 277] on p "Set to true to force Dev mode, setting default local URLs and turning off signa…" at bounding box center [338, 293] width 391 height 32
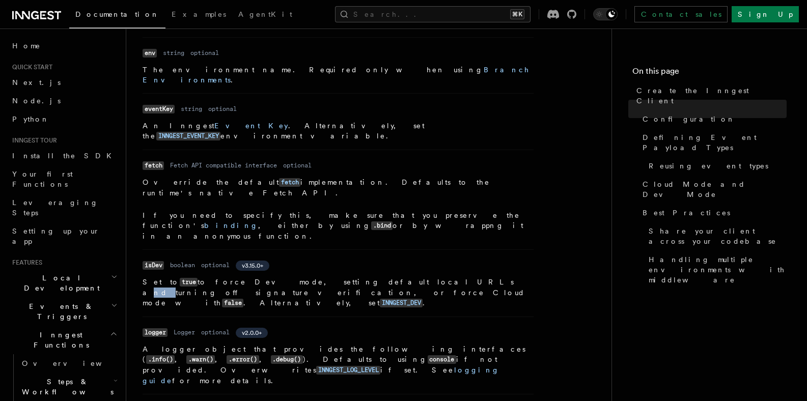
click at [332, 277] on p "Set to true to force Dev mode, setting default local URLs and turning off signa…" at bounding box center [338, 293] width 391 height 32
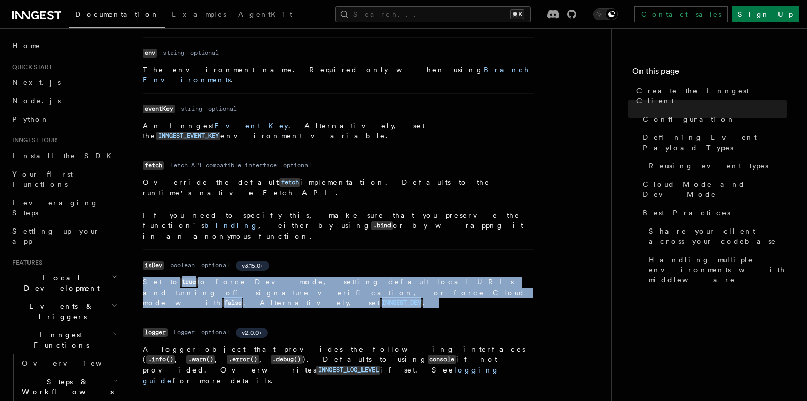
click at [331, 277] on p "Set to true to force Dev mode, setting default local URLs and turning off signa…" at bounding box center [338, 293] width 391 height 32
click at [368, 277] on p "Set to true to force Dev mode, setting default local URLs and turning off signa…" at bounding box center [338, 293] width 391 height 32
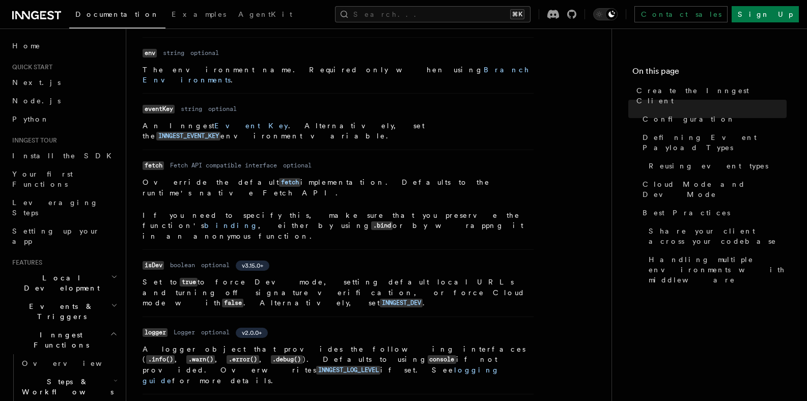
click at [255, 277] on p "Set to true to force Dev mode, setting default local URLs and turning off signa…" at bounding box center [338, 293] width 391 height 32
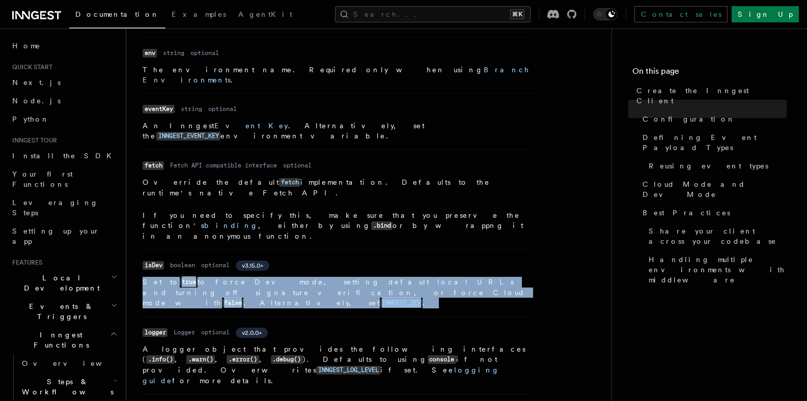
click at [255, 277] on p "Set to true to force Dev mode, setting default local URLs and turning off signa…" at bounding box center [338, 293] width 391 height 32
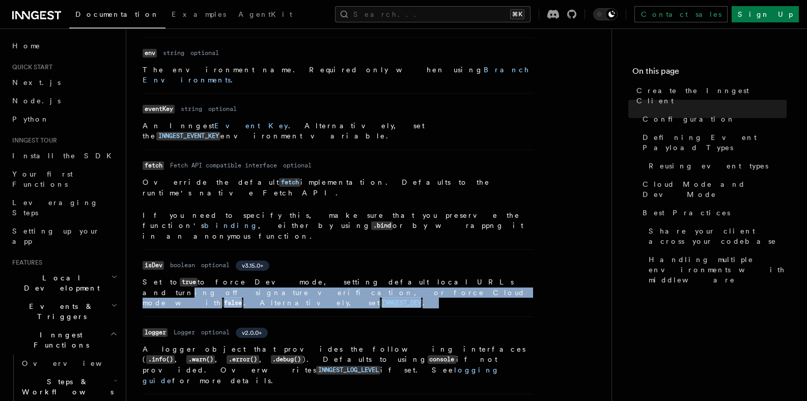
click at [350, 277] on p "Set to true to force Dev mode, setting default local URLs and turning off signa…" at bounding box center [338, 293] width 391 height 32
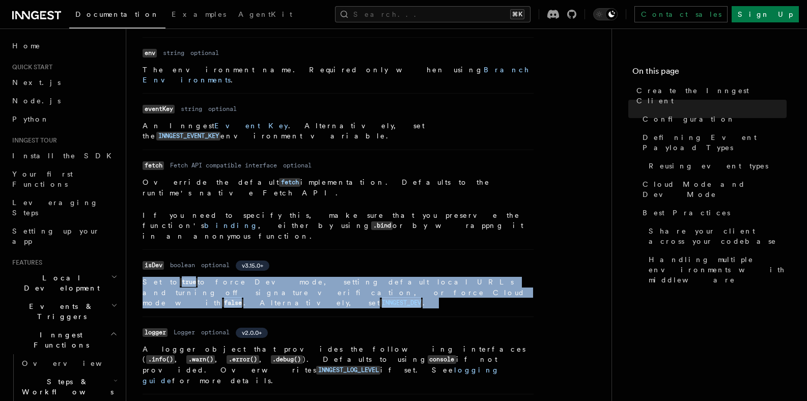
click at [349, 277] on p "Set to true to force Dev mode, setting default local URLs and turning off signa…" at bounding box center [338, 293] width 391 height 32
click at [348, 277] on p "Set to true to force Dev mode, setting default local URLs and turning off signa…" at bounding box center [338, 293] width 391 height 32
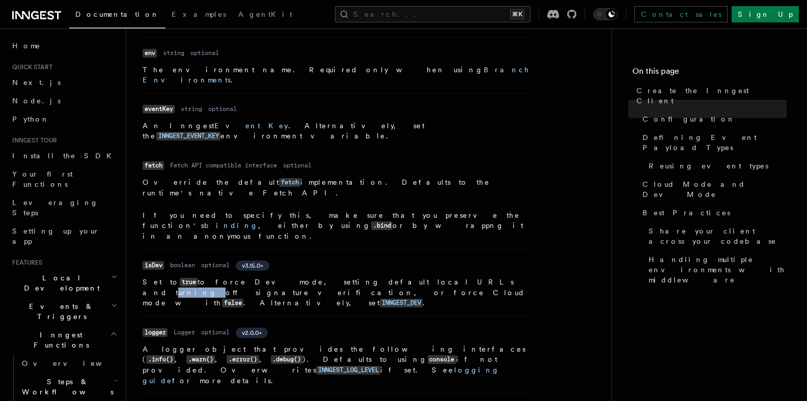
click at [348, 277] on p "Set to true to force Dev mode, setting default local URLs and turning off signa…" at bounding box center [338, 293] width 391 height 32
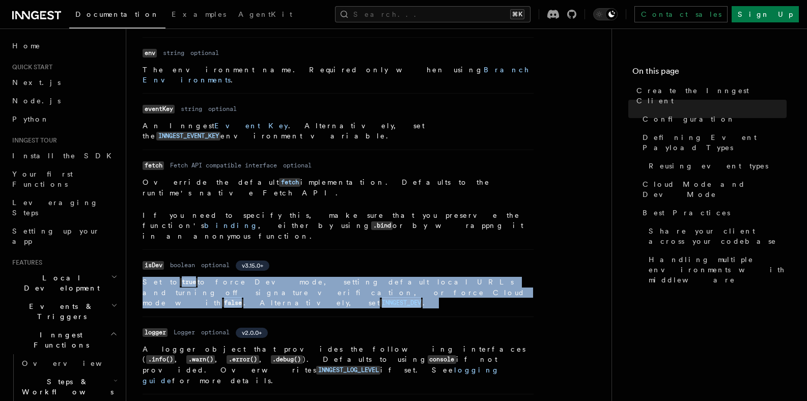
click at [348, 277] on p "Set to true to force Dev mode, setting default local URLs and turning off signa…" at bounding box center [338, 293] width 391 height 32
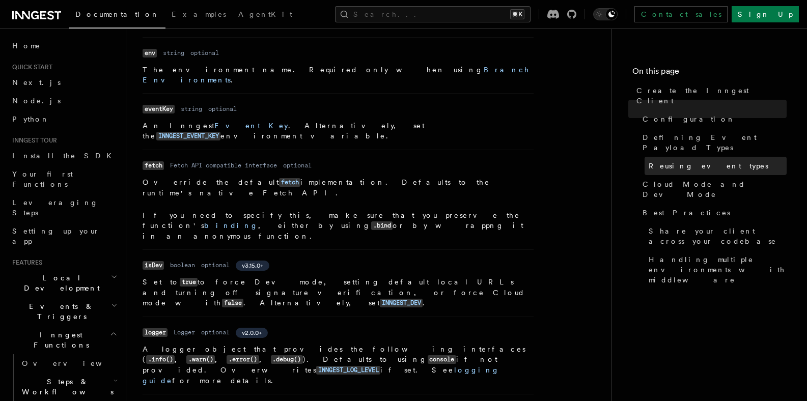
click at [695, 161] on span "Reusing event types" at bounding box center [709, 166] width 120 height 10
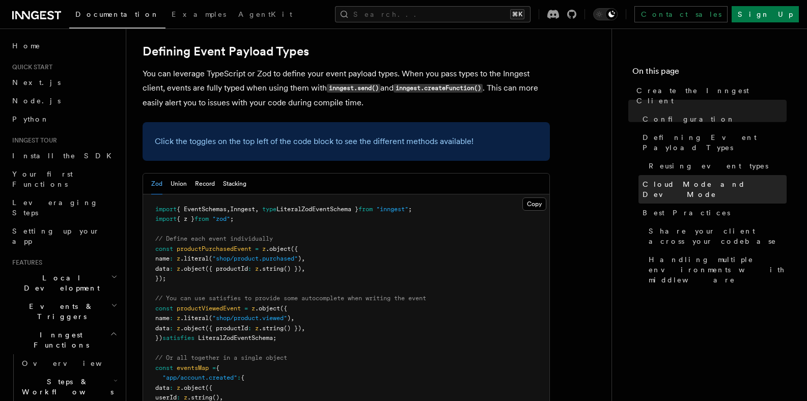
click at [698, 179] on span "Cloud Mode and Dev Mode" at bounding box center [715, 189] width 144 height 20
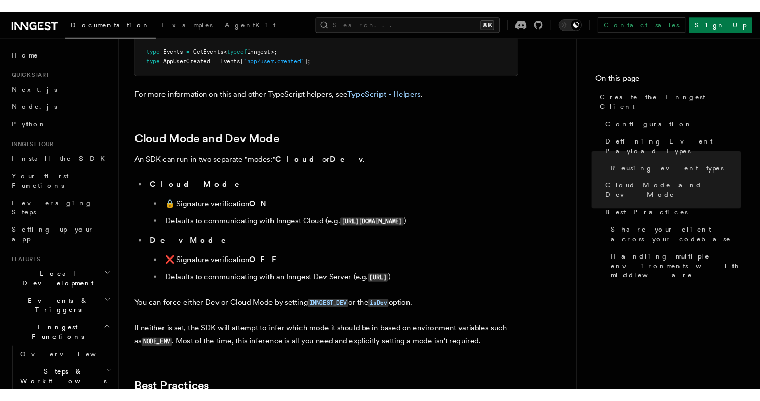
scroll to position [1661, 0]
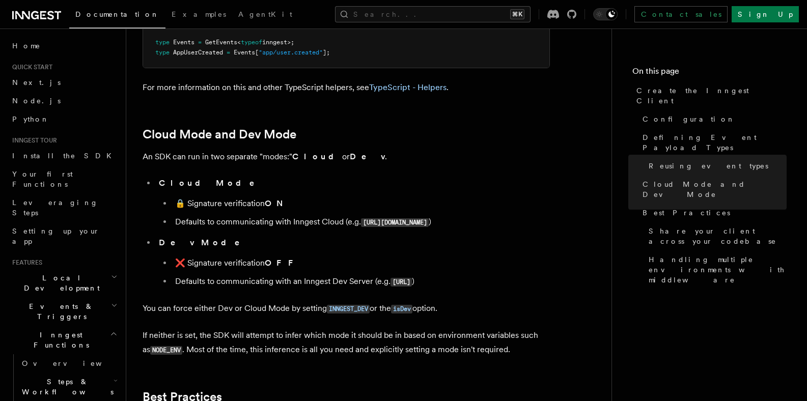
click at [545, 236] on li "Dev Mode ❌ Signature verification OFF Defaults to communicating with an Inngest…" at bounding box center [353, 262] width 394 height 53
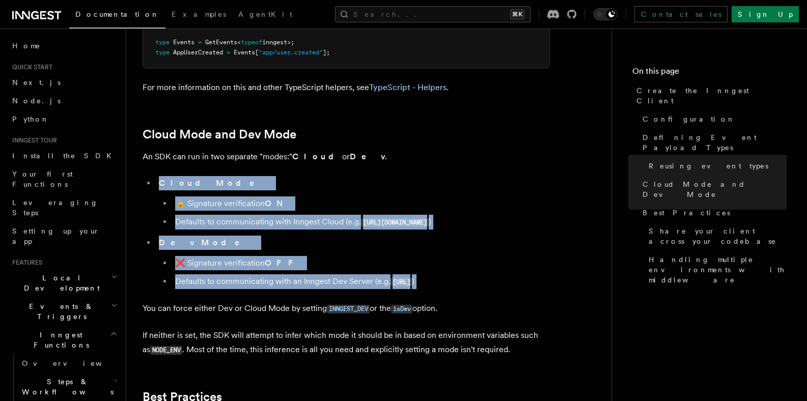
drag, startPoint x: 400, startPoint y: 108, endPoint x: 463, endPoint y: 225, distance: 132.2
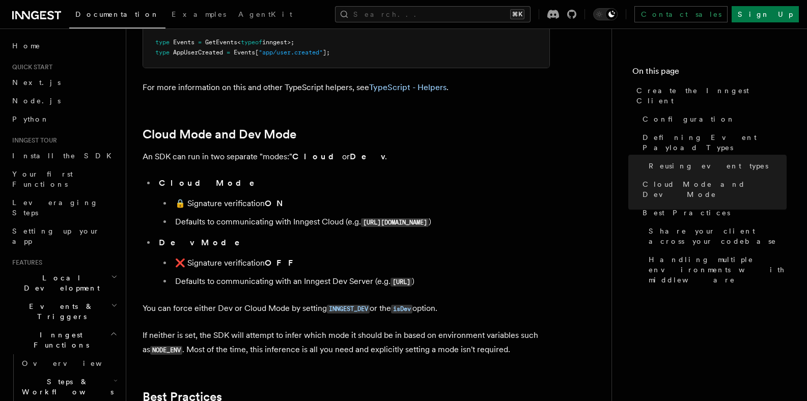
click at [529, 328] on p "If neither is set, the SDK will attempt to infer which mode it should be in bas…" at bounding box center [346, 342] width 407 height 29
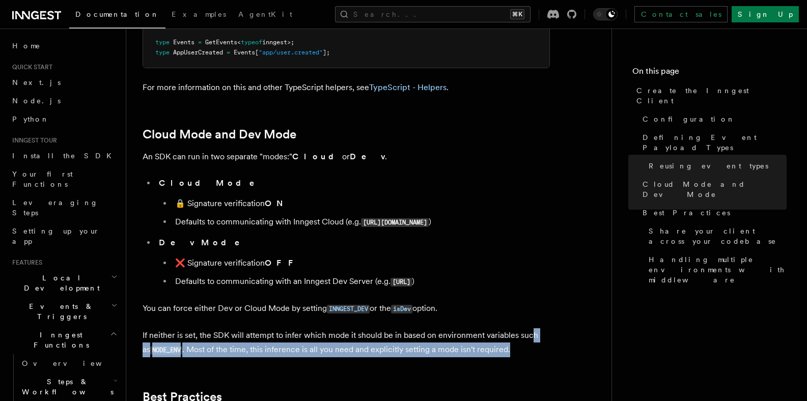
click at [530, 328] on p "If neither is set, the SDK will attempt to infer which mode it should be in bas…" at bounding box center [346, 342] width 407 height 29
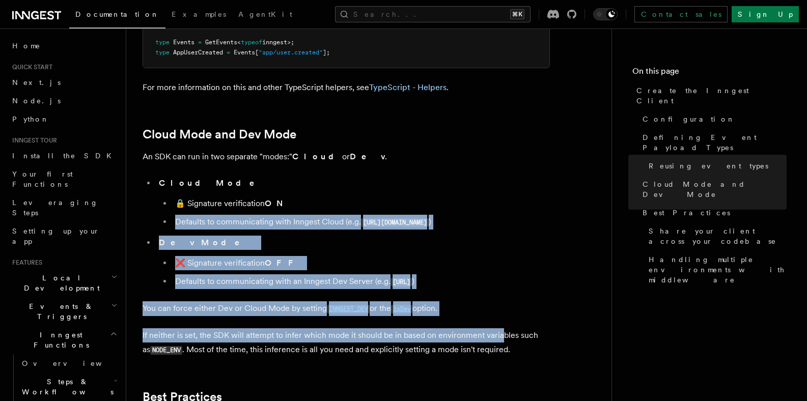
drag, startPoint x: 468, startPoint y: 215, endPoint x: 529, endPoint y: 262, distance: 76.5
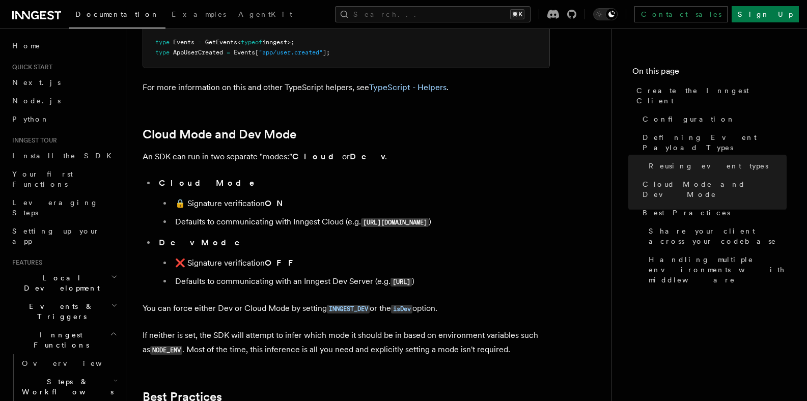
click at [488, 256] on li "❌ Signature verification OFF" at bounding box center [361, 263] width 378 height 14
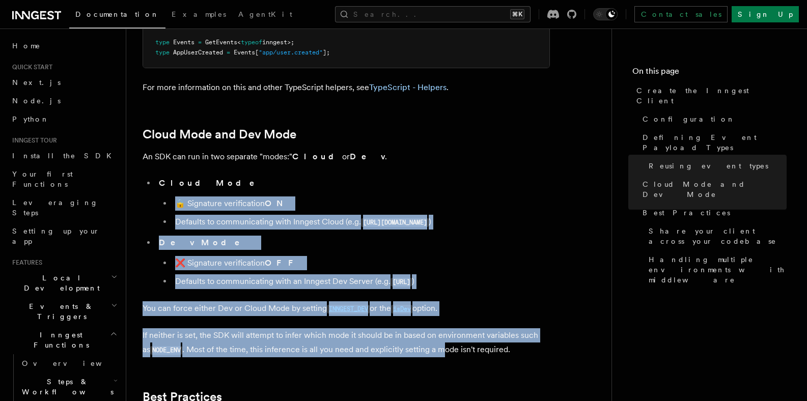
drag, startPoint x: 388, startPoint y: 117, endPoint x: 442, endPoint y: 287, distance: 178.9
click at [452, 328] on p "If neither is set, the SDK will attempt to infer which mode it should be in bas…" at bounding box center [346, 342] width 407 height 29
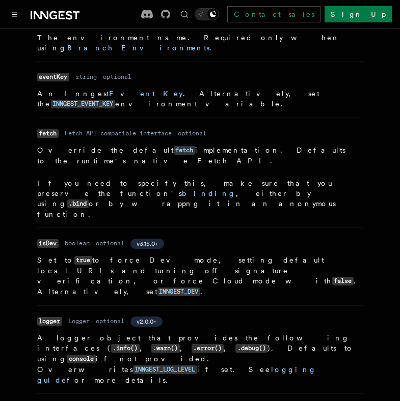
scroll to position [1595, 0]
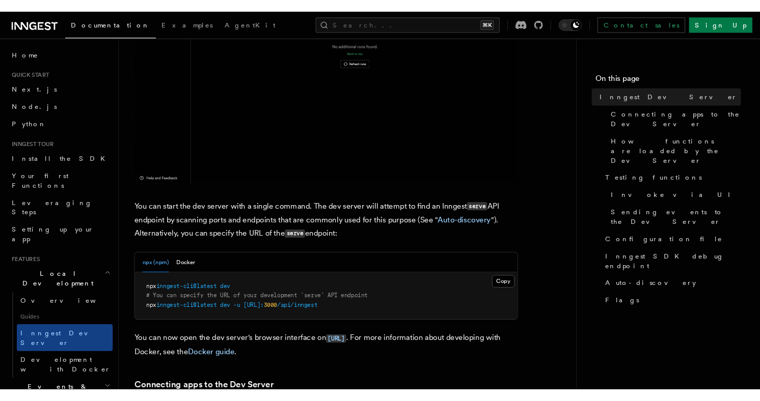
scroll to position [270, 0]
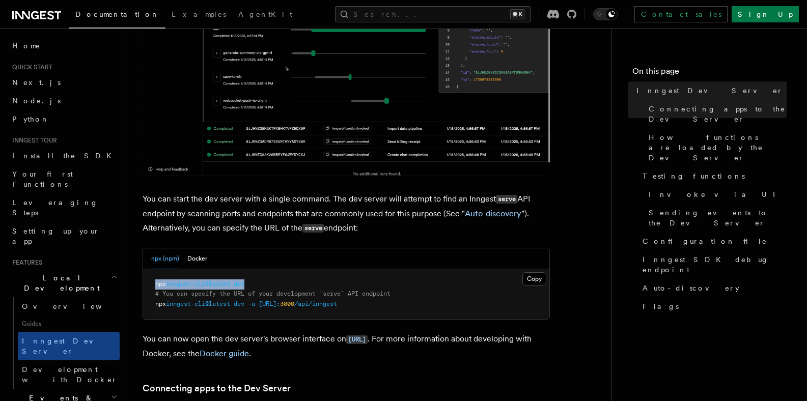
drag, startPoint x: 279, startPoint y: 283, endPoint x: 154, endPoint y: 283, distance: 124.8
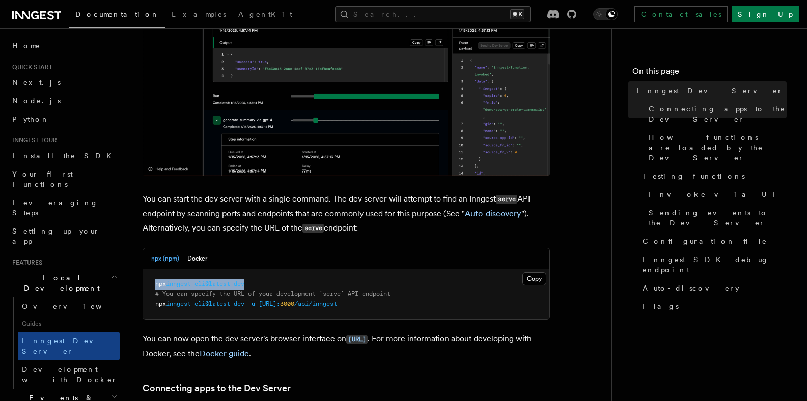
click at [154, 283] on pre "npx inngest-cli@latest dev # You can specify the URL of your development `serve…" at bounding box center [346, 294] width 406 height 50
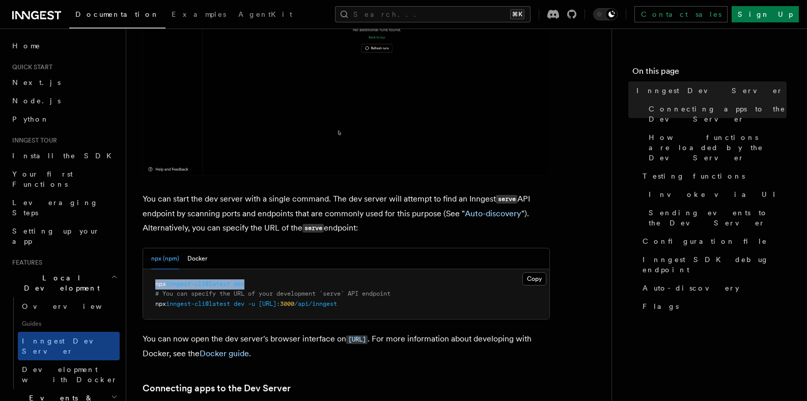
copy span "npx inngest-cli@latest dev"
